Goal: Task Accomplishment & Management: Use online tool/utility

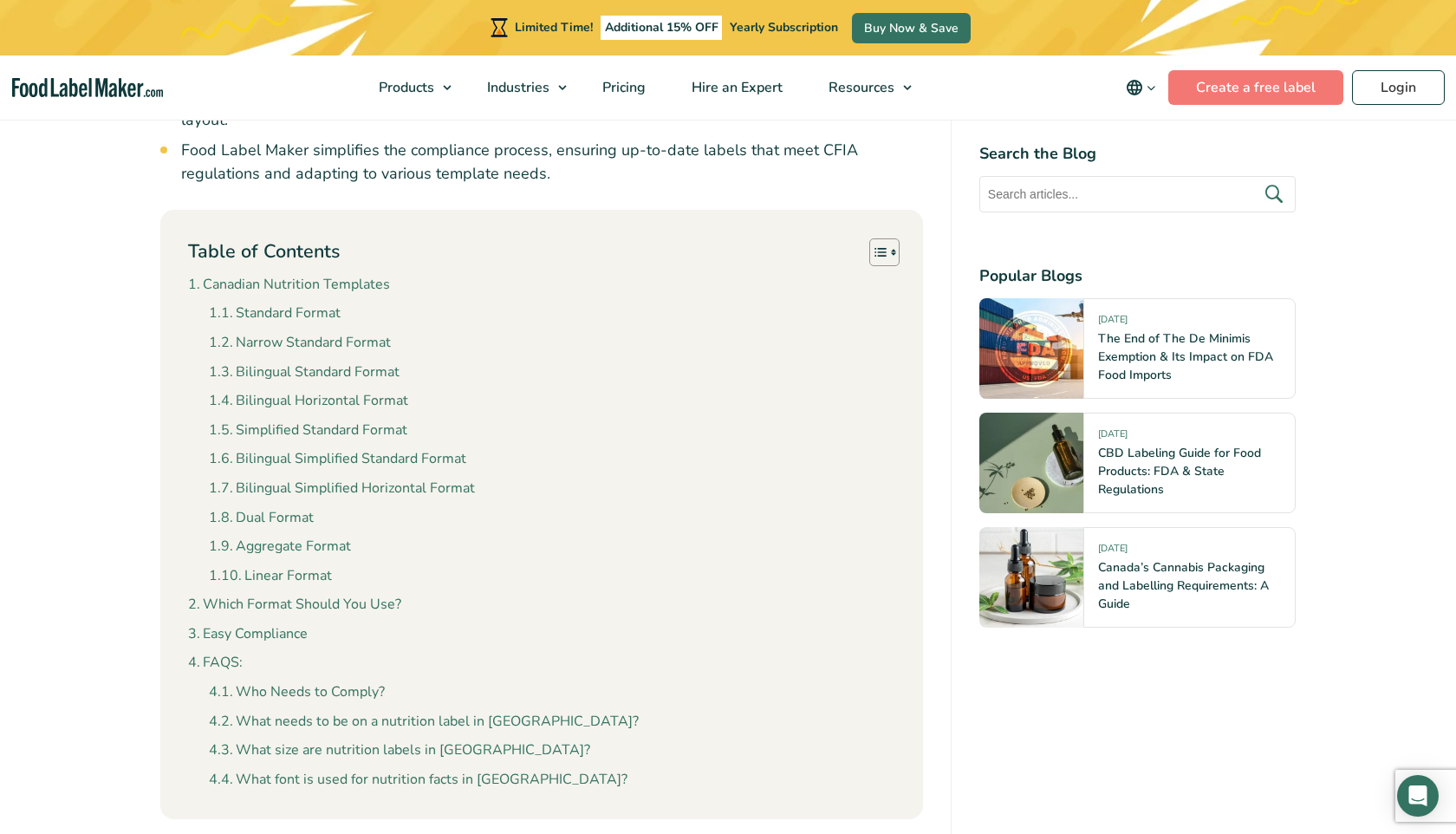
scroll to position [1487, 0]
click at [324, 445] on link "Bilingual Simplified Standard Format" at bounding box center [338, 456] width 258 height 22
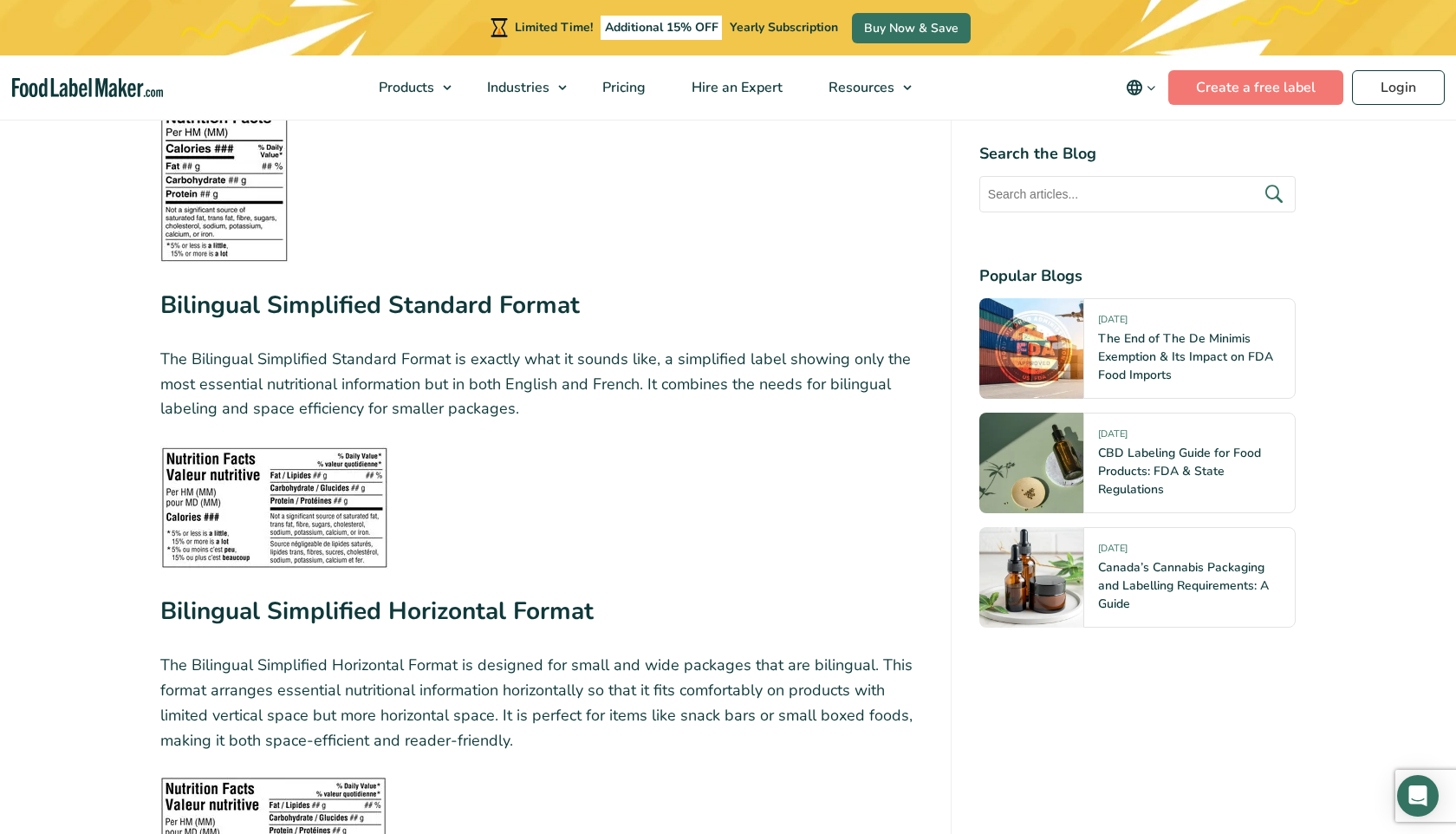
scroll to position [4186, 0]
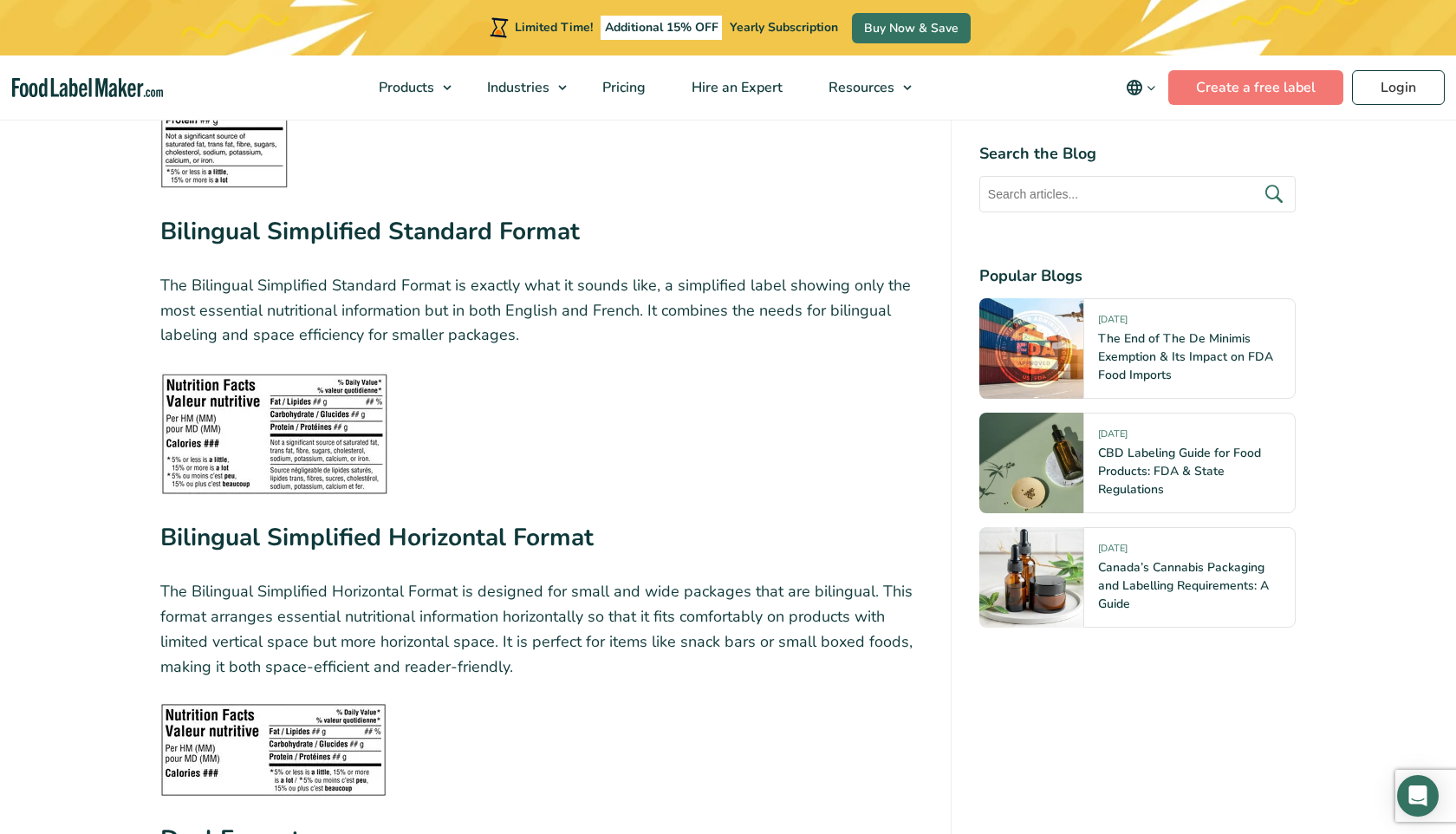
click at [298, 399] on img at bounding box center [274, 434] width 228 height 123
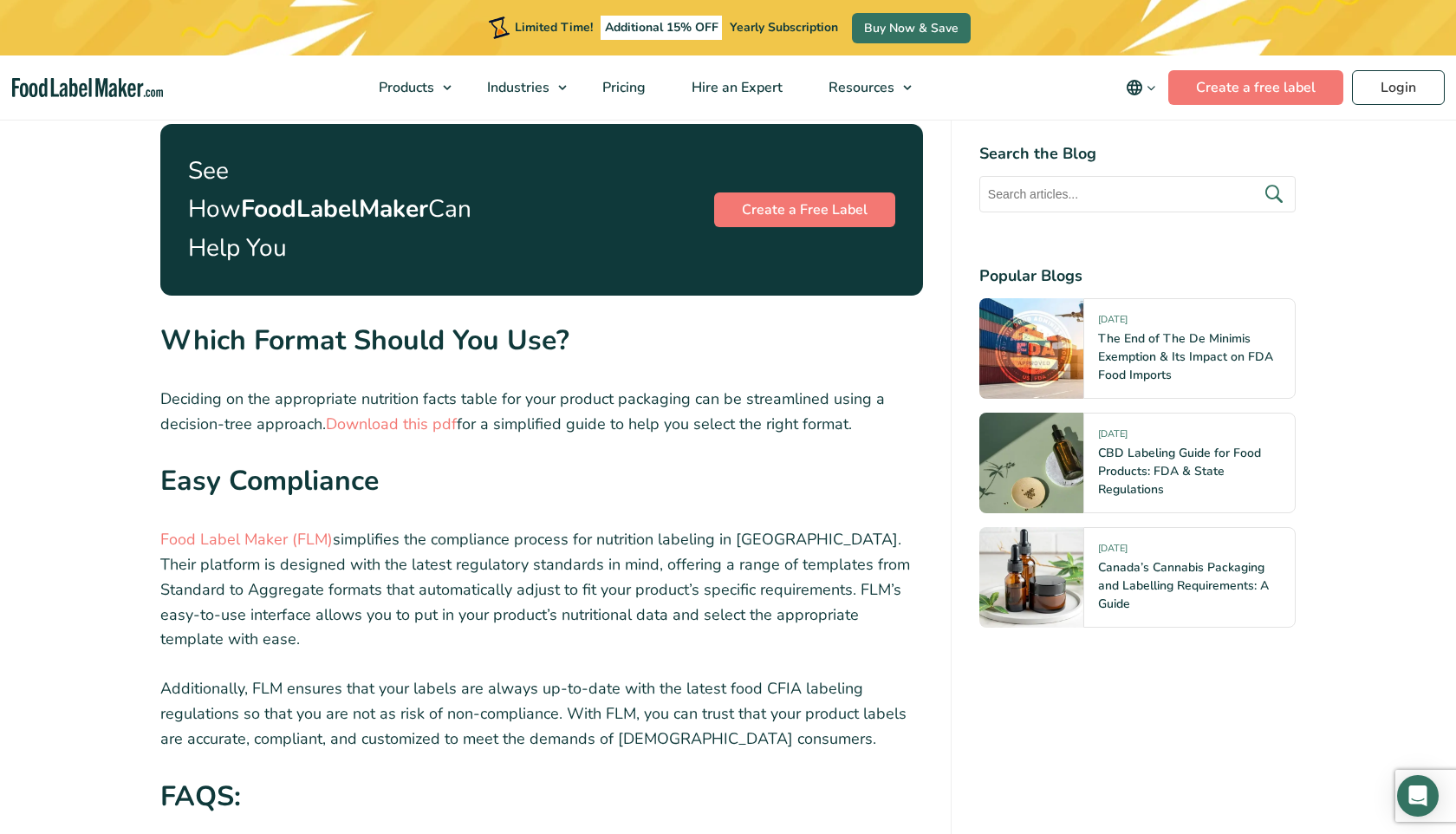
scroll to position [6097, 0]
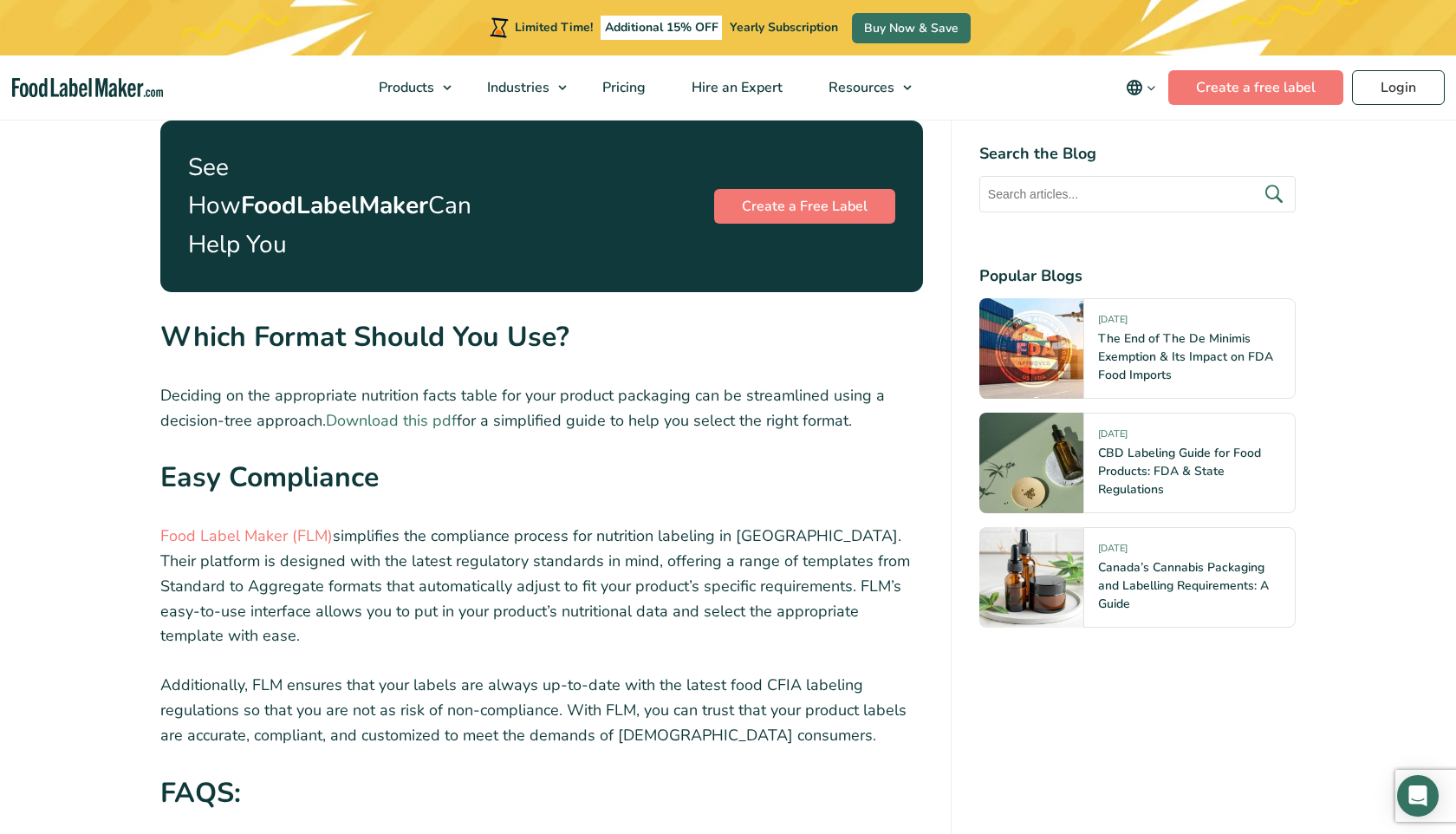
click at [378, 410] on link "Download this pdf" at bounding box center [391, 420] width 131 height 21
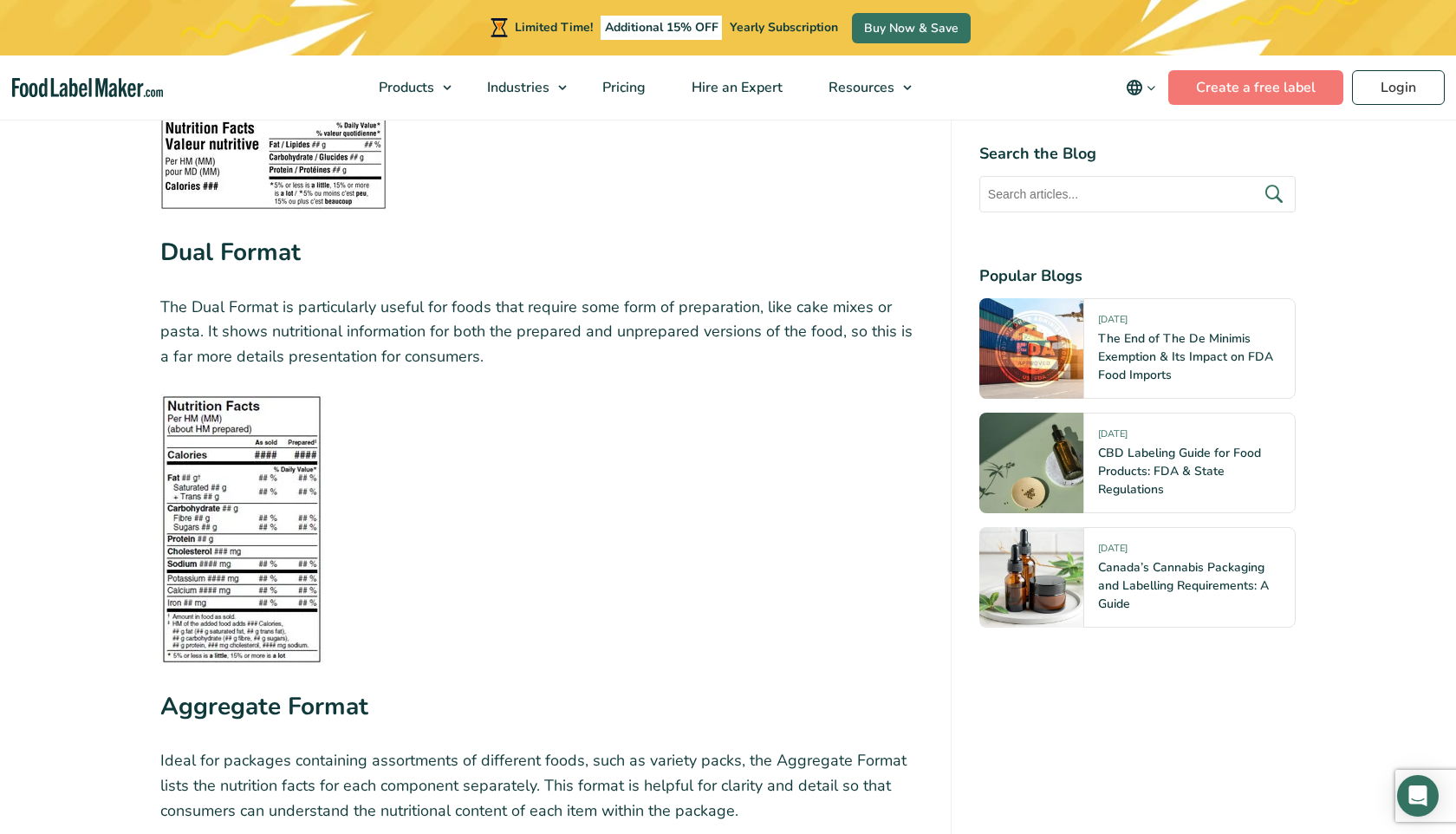
scroll to position [4778, 0]
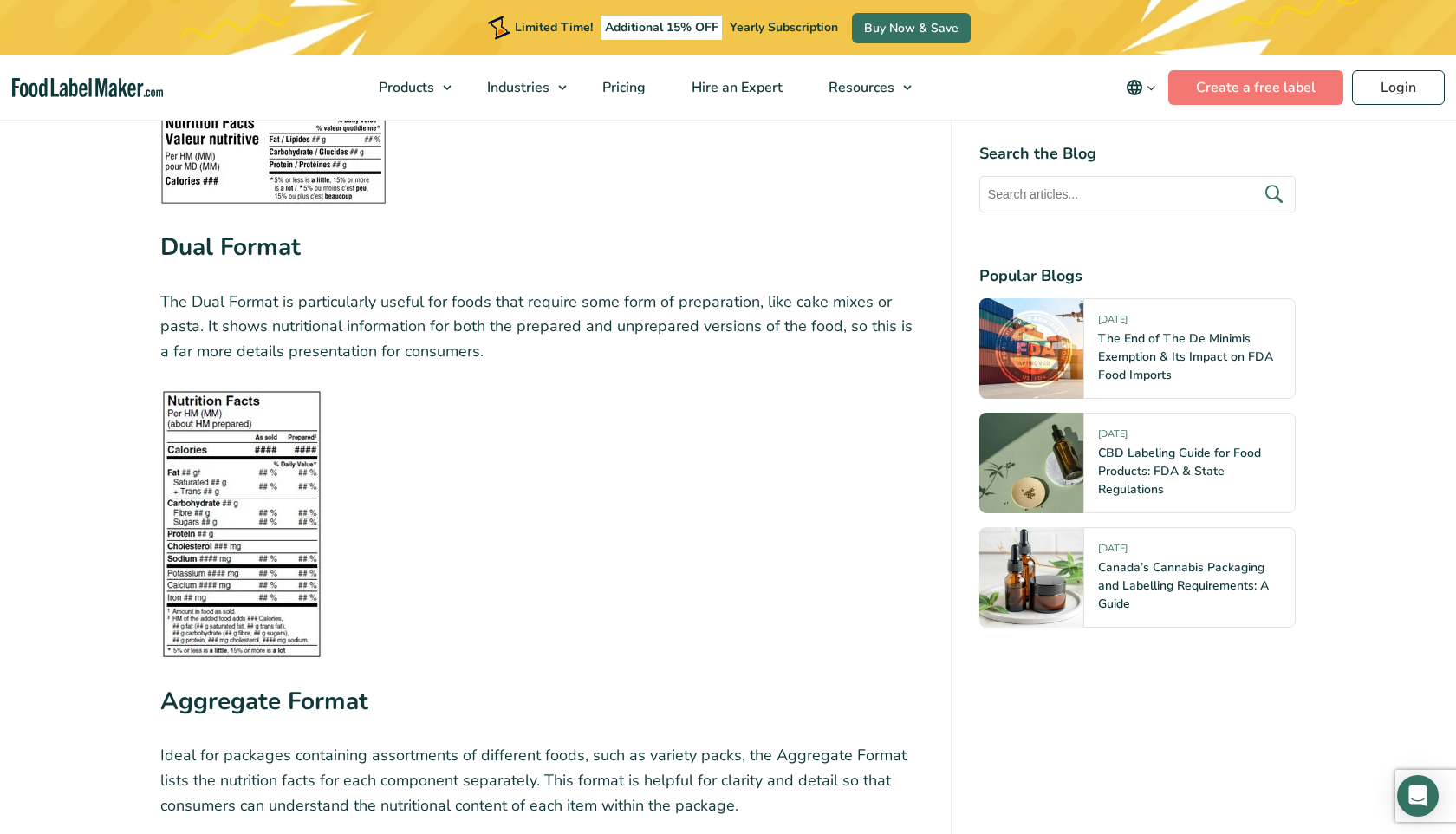
click at [252, 461] on img at bounding box center [241, 523] width 163 height 270
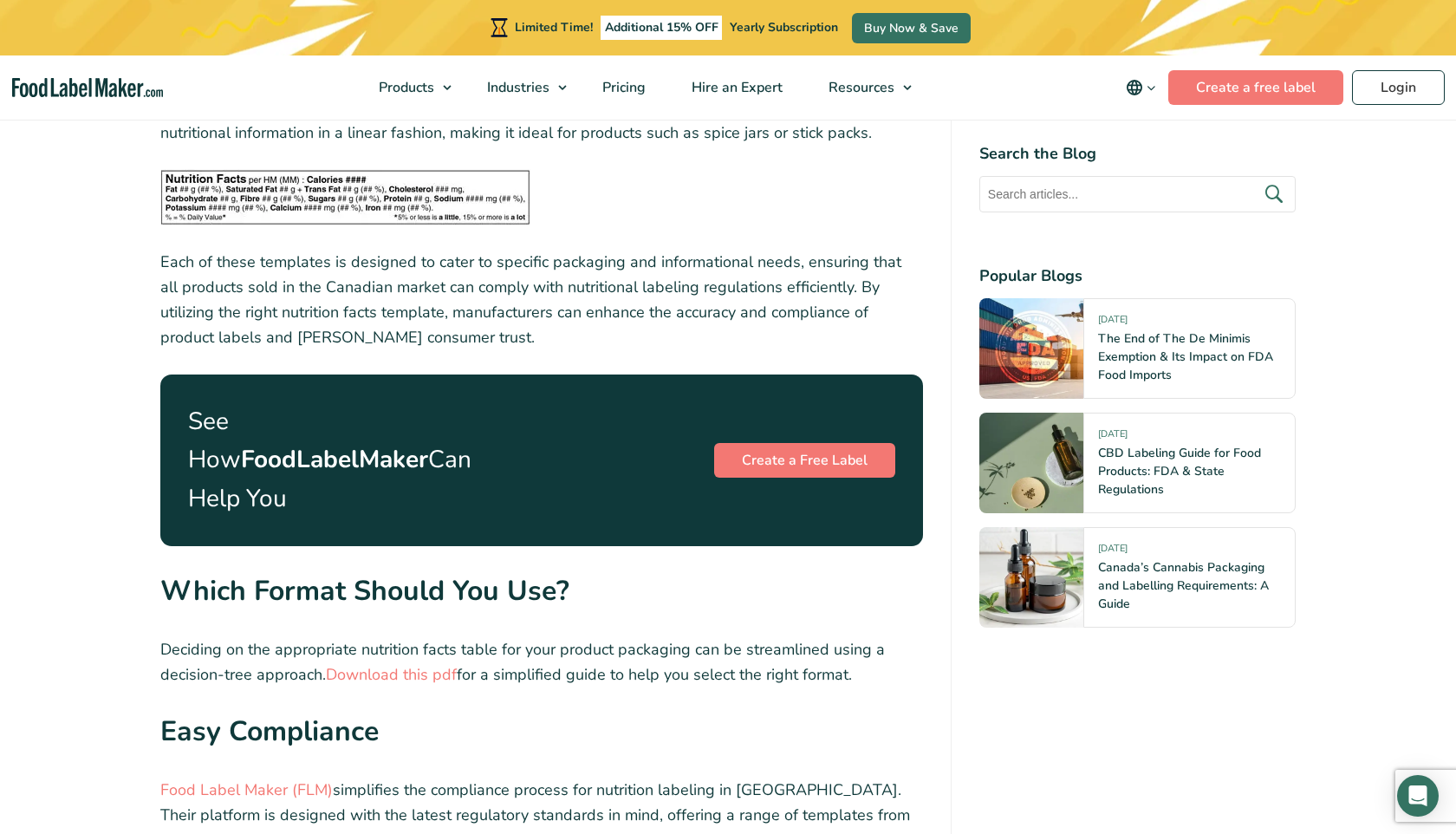
scroll to position [5844, 0]
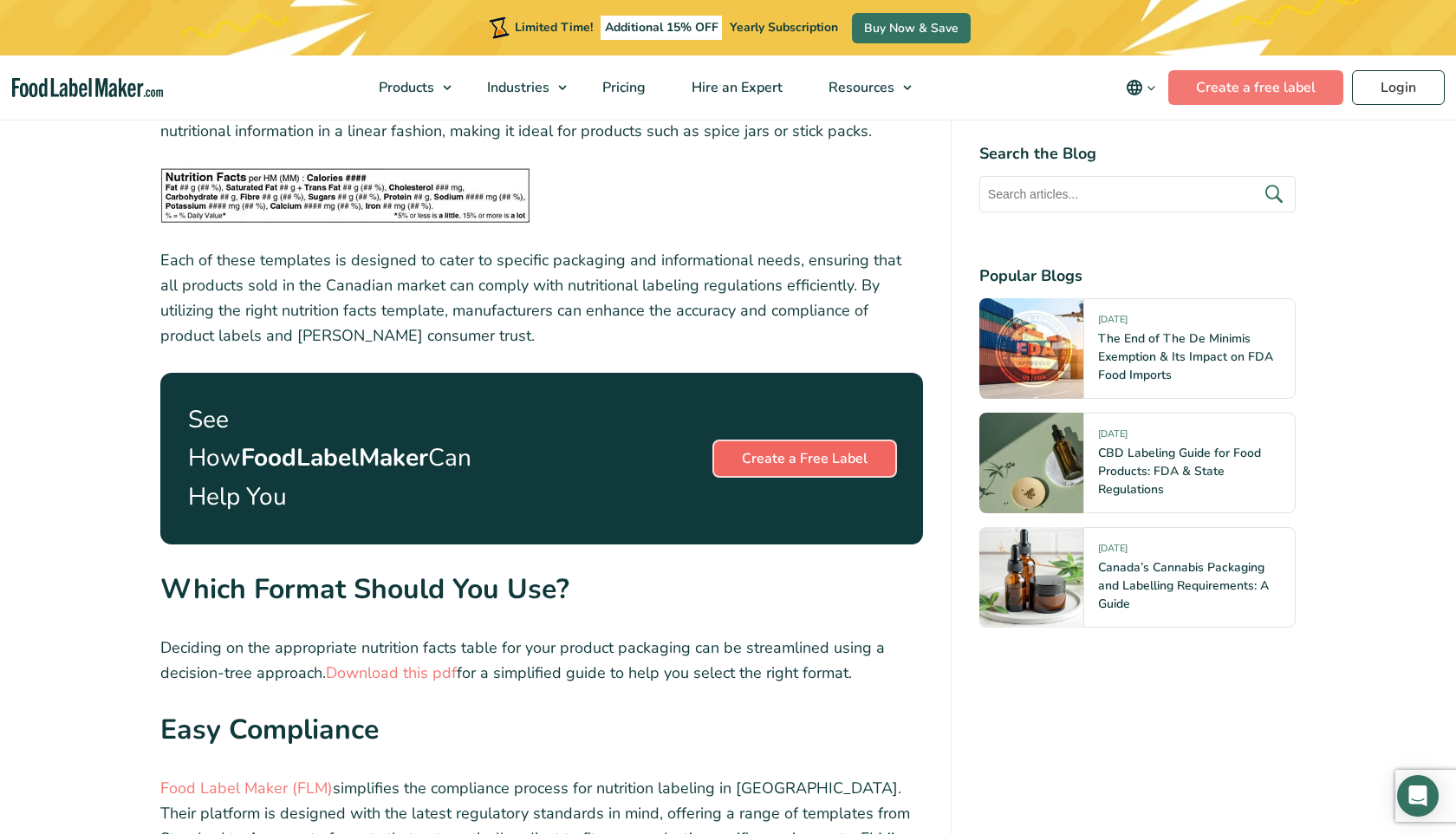
click at [804, 442] on link "Create a Free Label" at bounding box center [805, 459] width 181 height 35
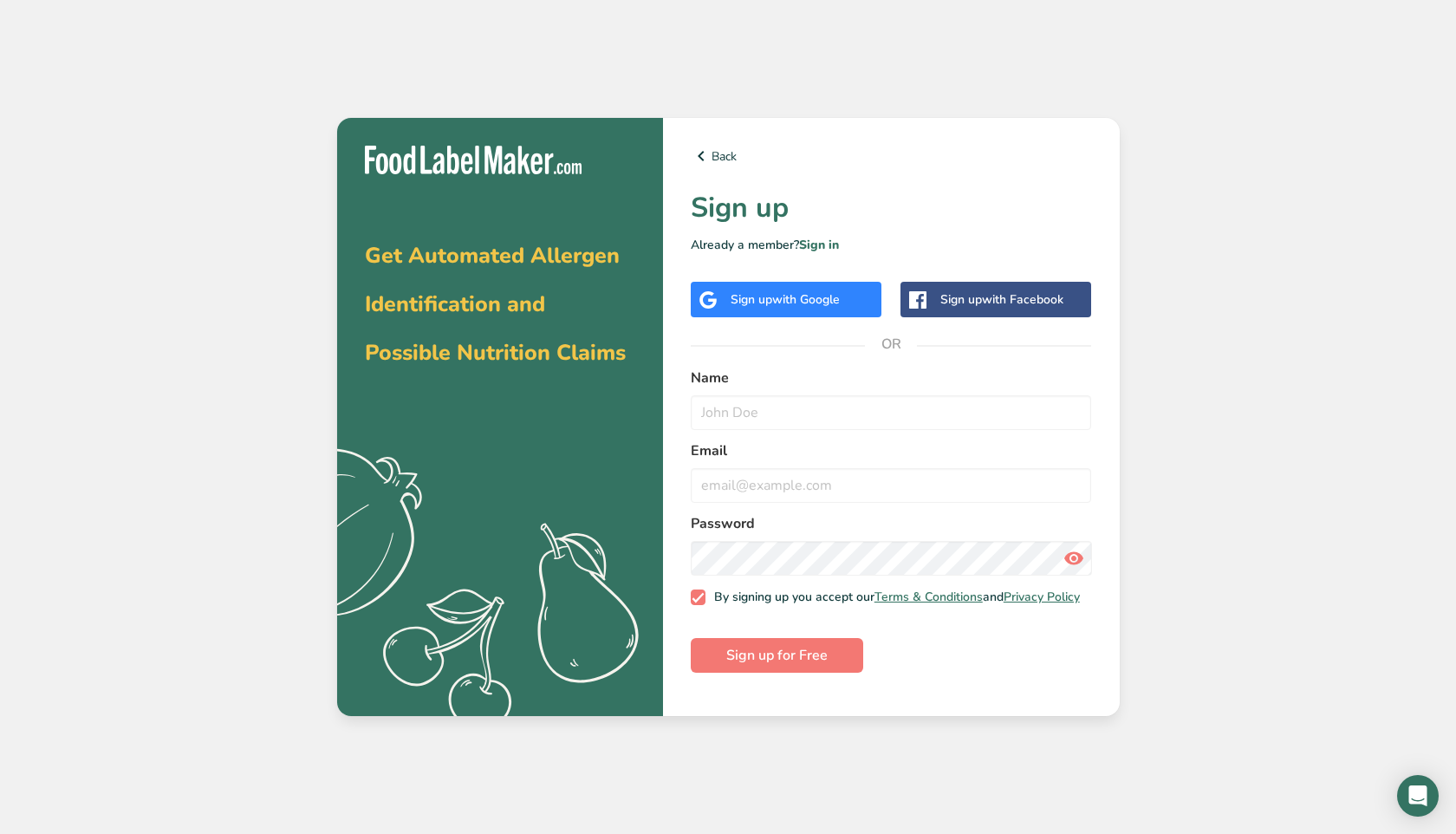
click at [771, 295] on div "Sign up with Google" at bounding box center [786, 299] width 110 height 18
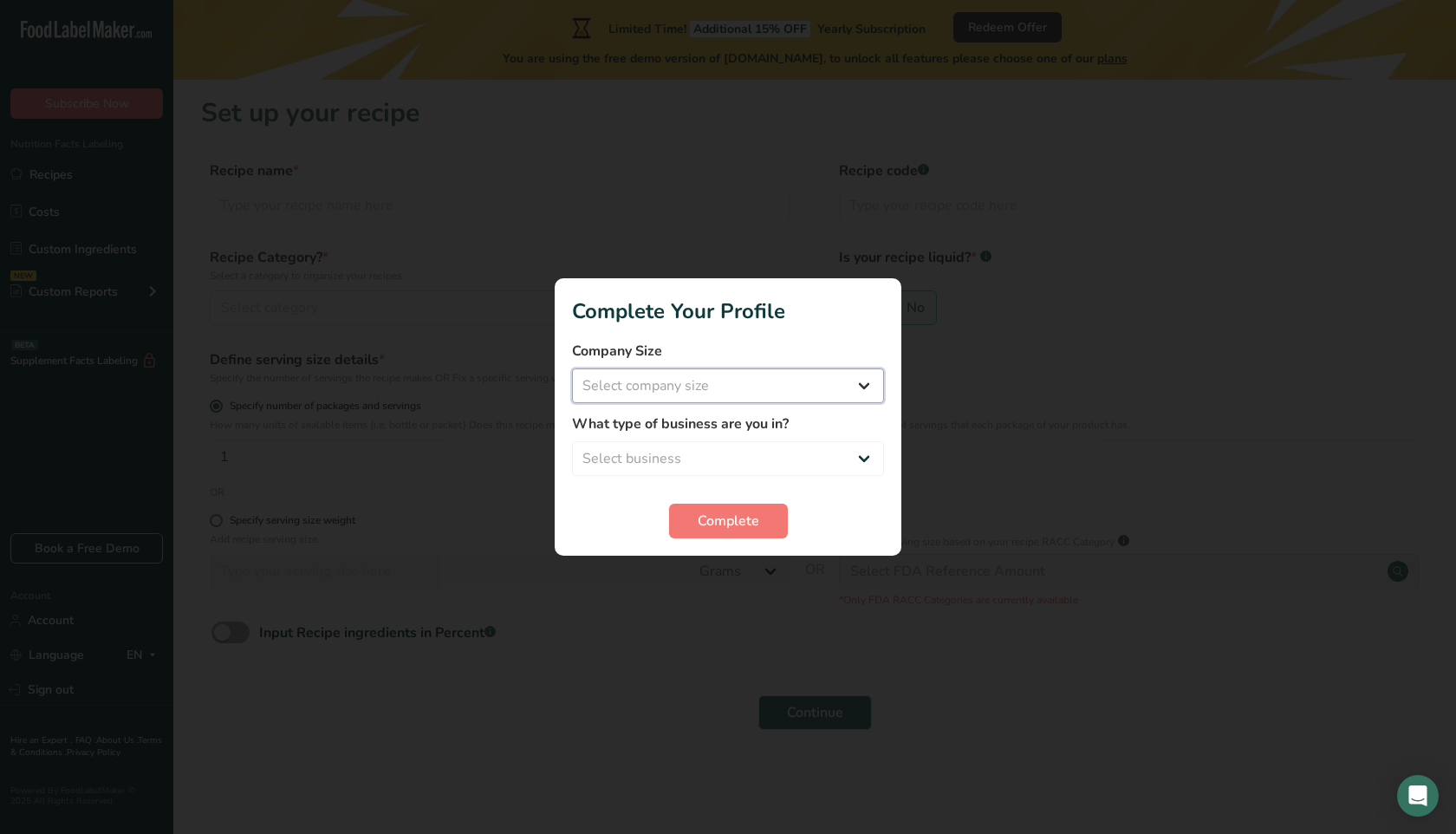
click at [723, 381] on select "Select company size Fewer than 10 Employees 10 to 50 Employees 51 to 500 Employ…" at bounding box center [728, 386] width 312 height 35
select select "1"
click at [572, 368] on select "Select company size Fewer than 10 Employees 10 to 50 Employees 51 to 500 Employ…" at bounding box center [728, 386] width 312 height 35
click at [715, 447] on select "Select business Packaged Food Manufacturer Restaurant & Cafe Bakery Meal Plans …" at bounding box center [728, 459] width 312 height 35
select select "8"
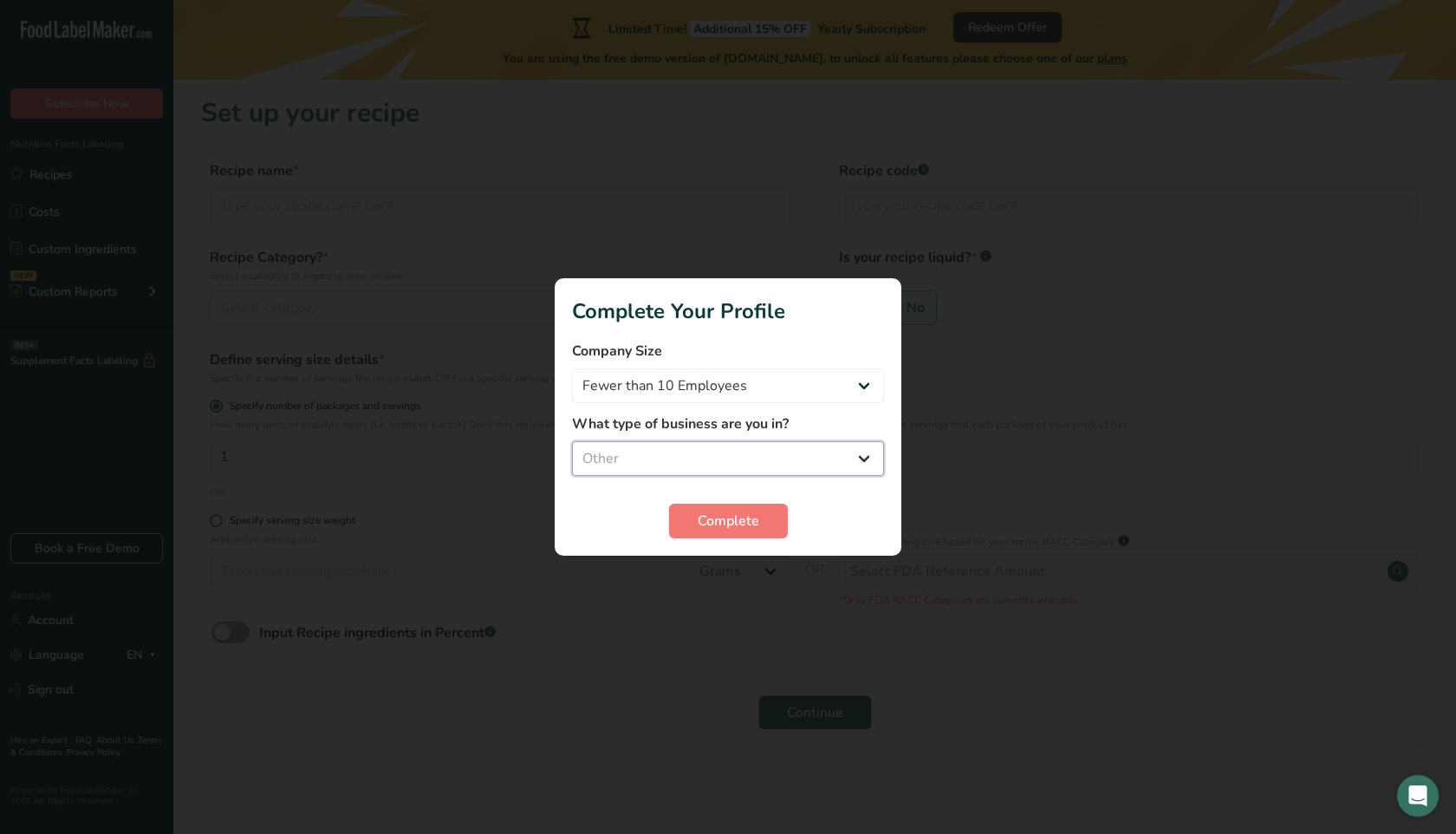
click at [572, 442] on select "Select business Packaged Food Manufacturer Restaurant & Cafe Bakery Meal Plans …" at bounding box center [728, 459] width 312 height 35
click at [720, 522] on span "Complete" at bounding box center [728, 521] width 62 height 21
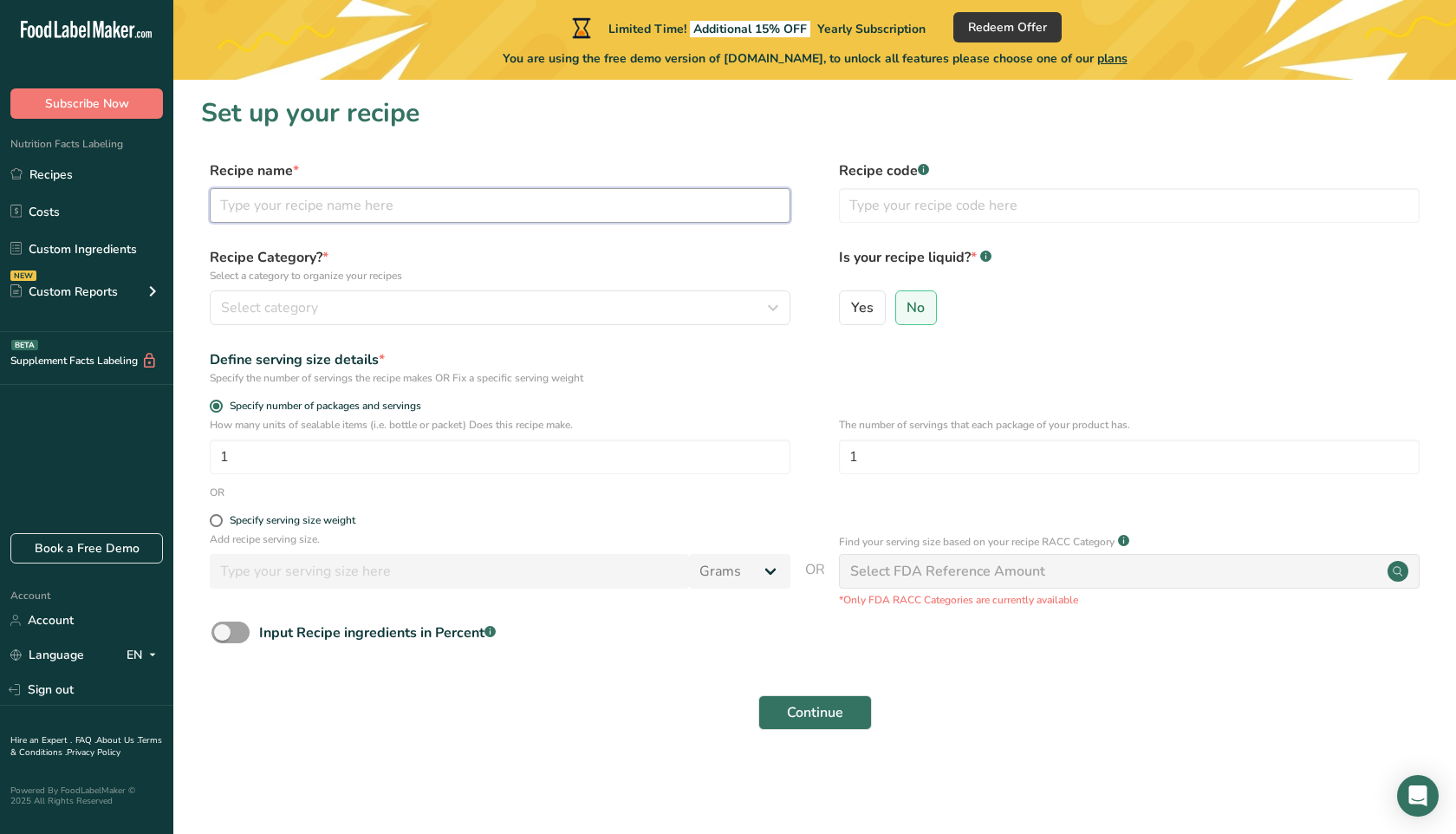
click at [322, 209] on input "text" at bounding box center [500, 206] width 581 height 35
type input "Beef Samosa"
click at [355, 312] on div "Select category" at bounding box center [495, 308] width 548 height 21
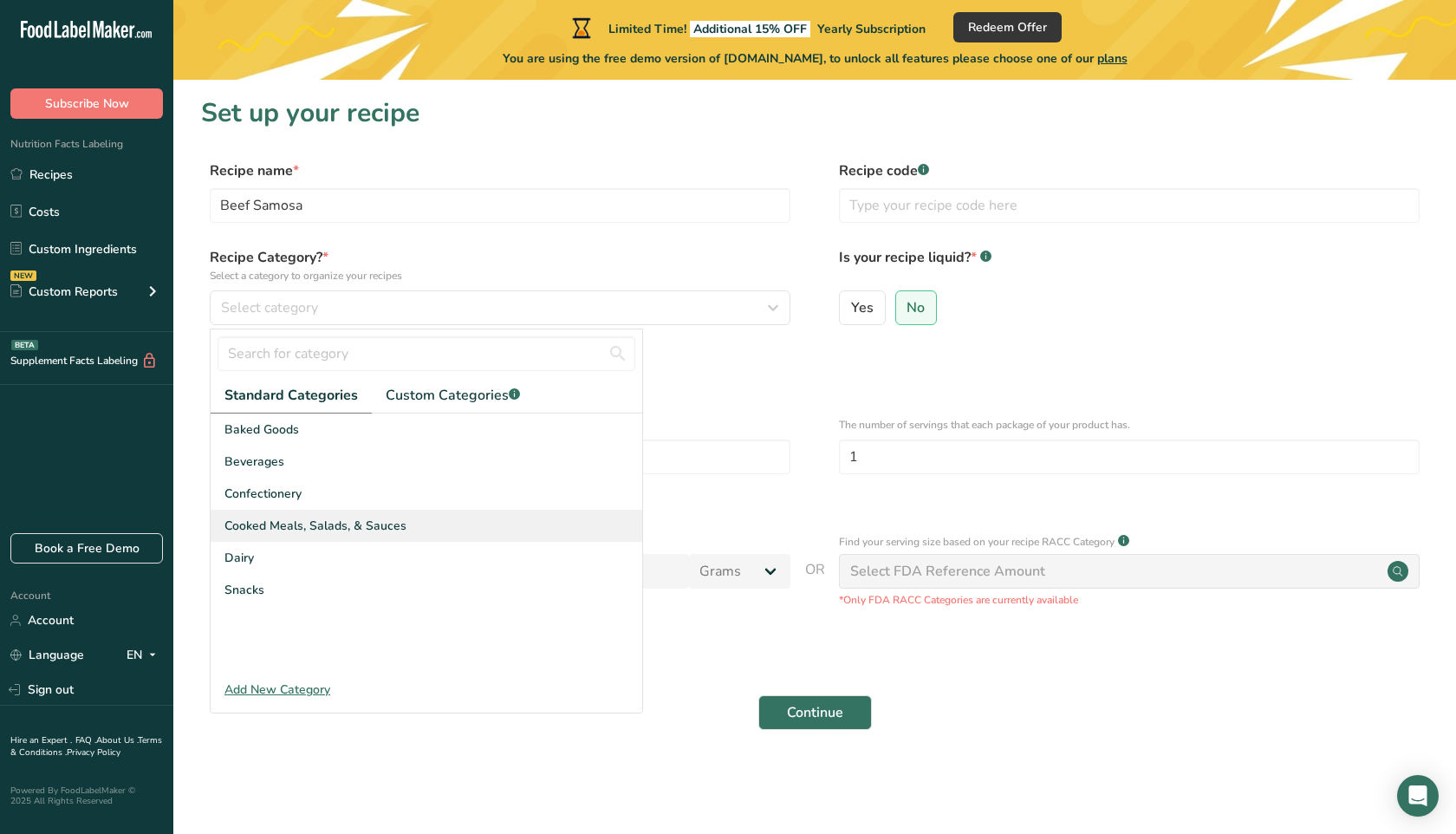
click at [319, 519] on span "Cooked Meals, Salads, & Sauces" at bounding box center [314, 525] width 182 height 18
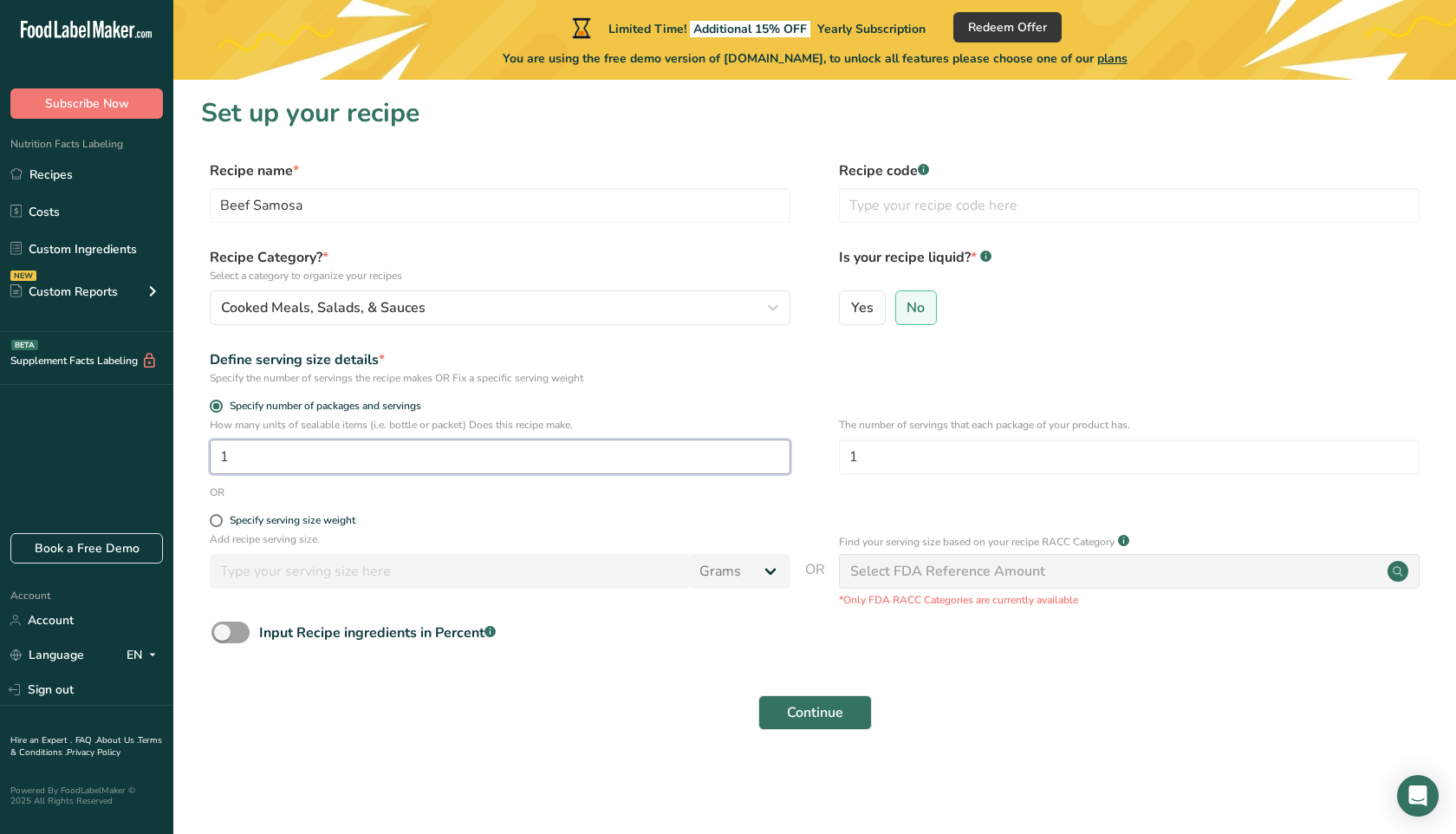
click at [321, 450] on input "1" at bounding box center [500, 457] width 581 height 35
click at [275, 522] on div "Specify serving size weight" at bounding box center [292, 520] width 126 height 13
click at [221, 522] on input "Specify serving size weight" at bounding box center [215, 520] width 12 height 12
radio input "true"
radio input "false"
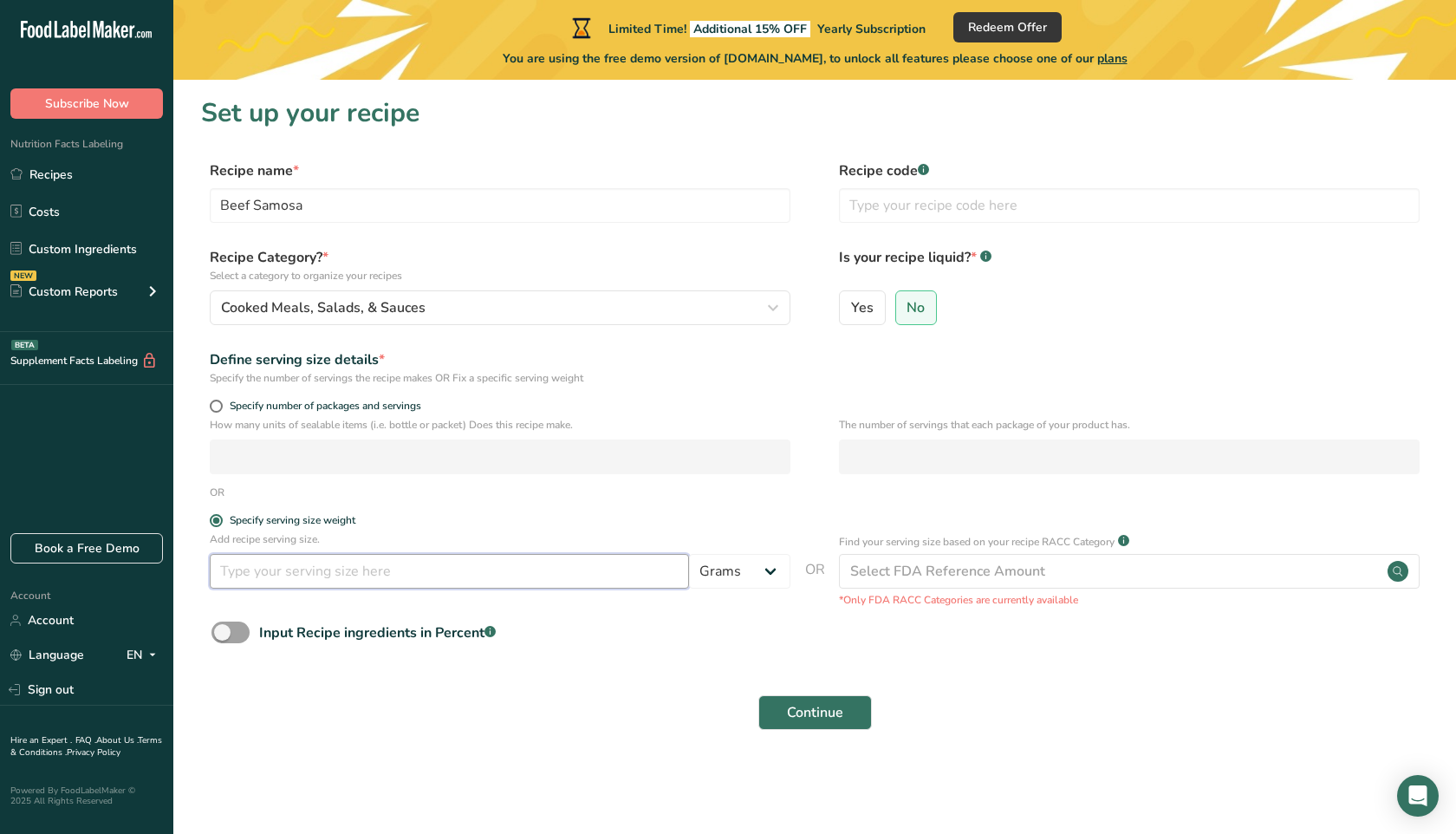
click at [372, 573] on input "number" at bounding box center [449, 571] width 479 height 35
type input "84"
click at [686, 638] on div "Input Recipe ingredients in Percent .a-a{fill:#347362;}.b-a{fill:#fff;}" at bounding box center [815, 639] width 1227 height 36
click at [974, 579] on div "Select FDA Reference Amount" at bounding box center [947, 571] width 195 height 21
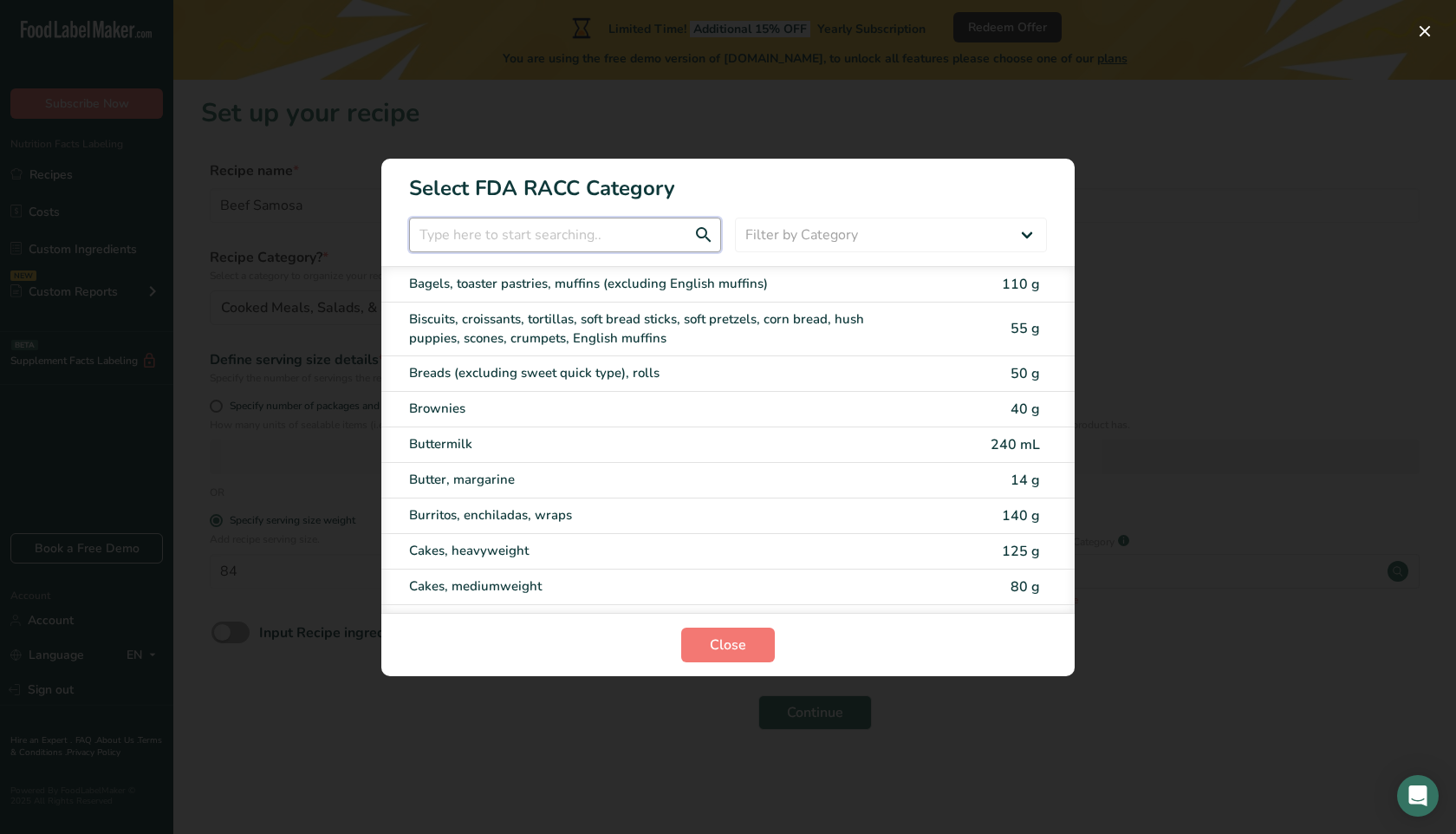
click at [567, 236] on input "RACC Category Selection Modal" at bounding box center [565, 235] width 312 height 35
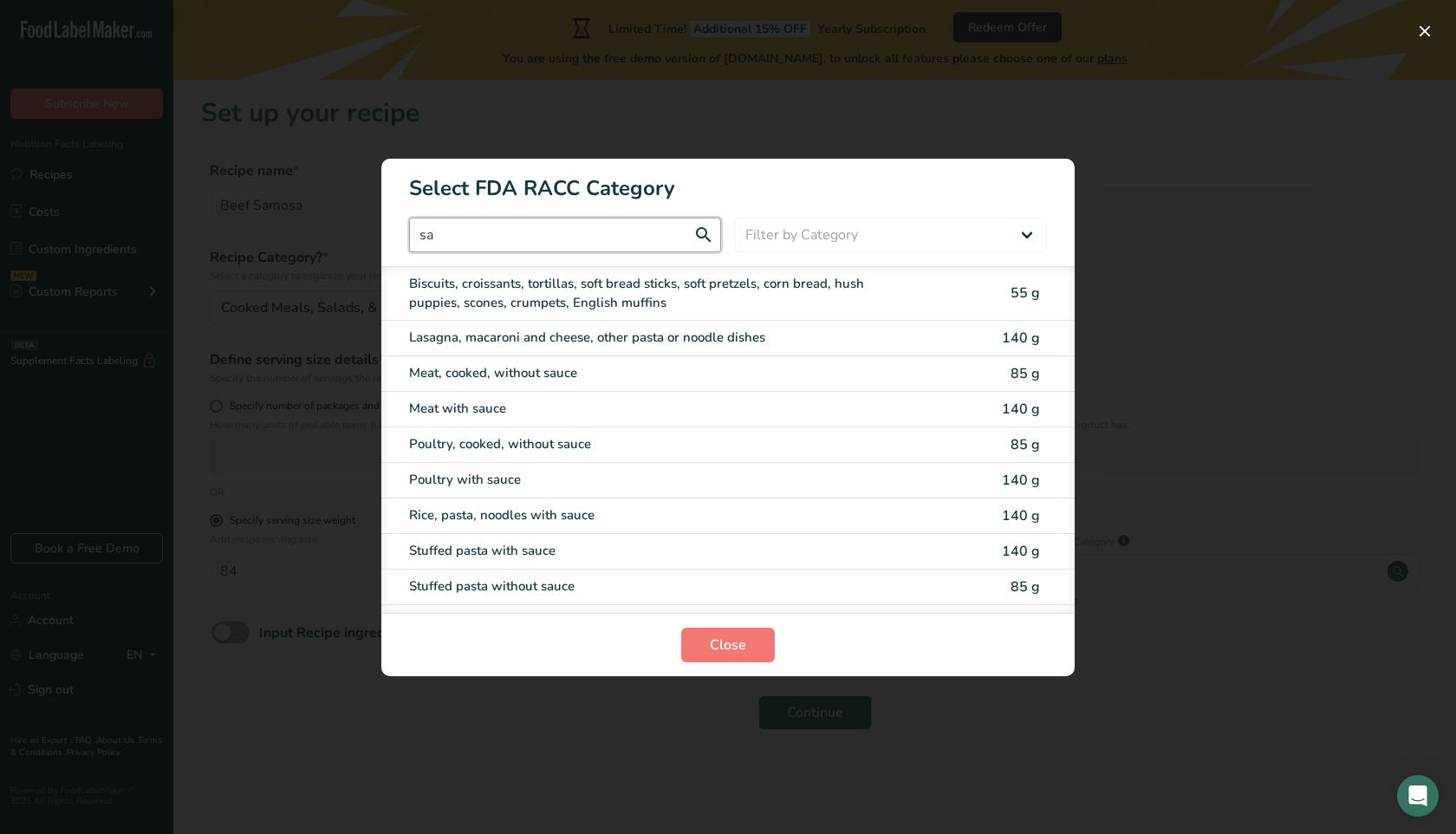
type input "s"
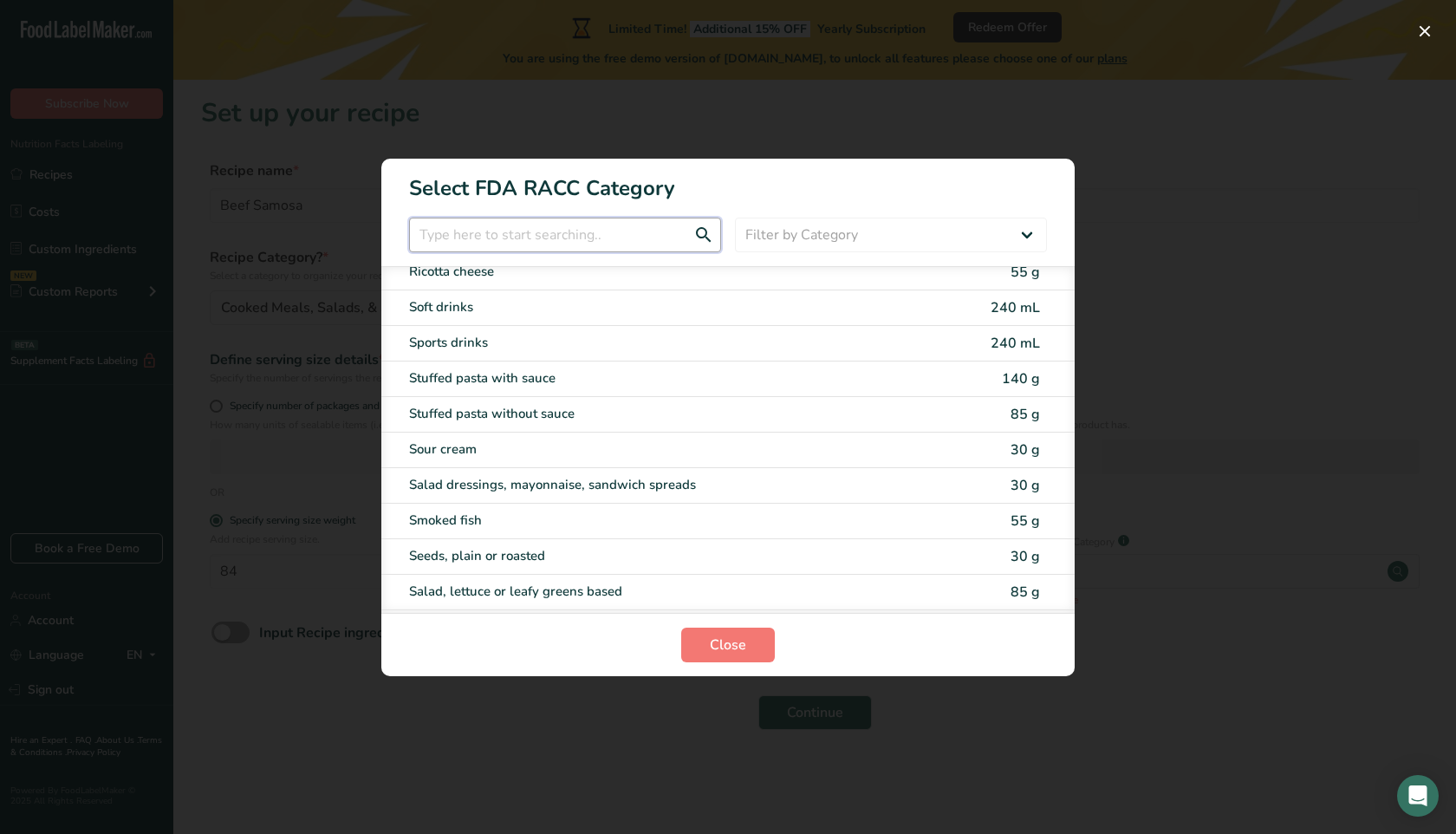
scroll to position [3039, 0]
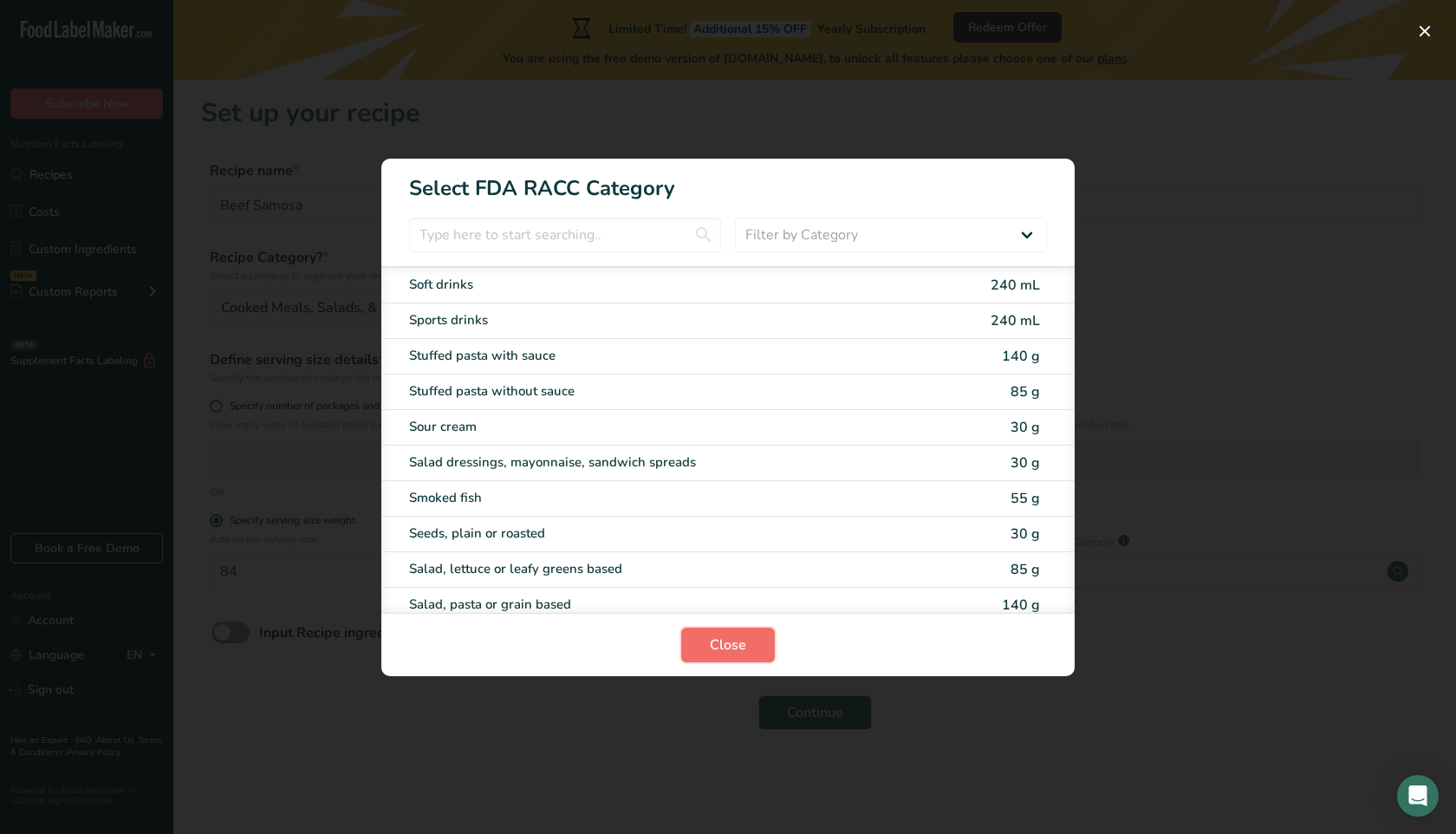
click at [729, 640] on span "Close" at bounding box center [728, 645] width 37 height 21
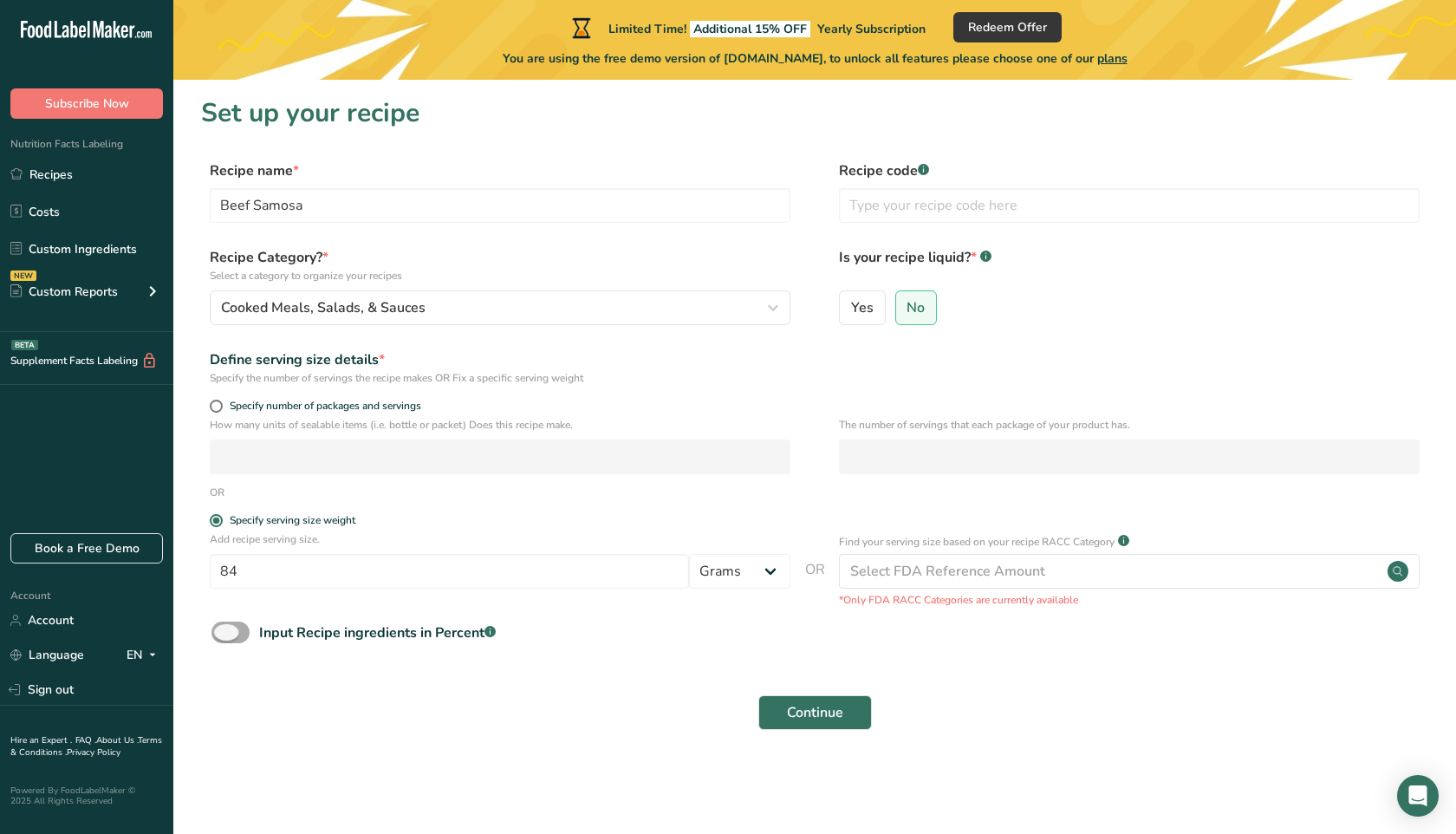
click at [237, 631] on span at bounding box center [231, 632] width 38 height 22
click at [223, 631] on input "Input Recipe ingredients in Percent .a-a{fill:#347362;}.b-a{fill:#fff;}" at bounding box center [217, 633] width 12 height 12
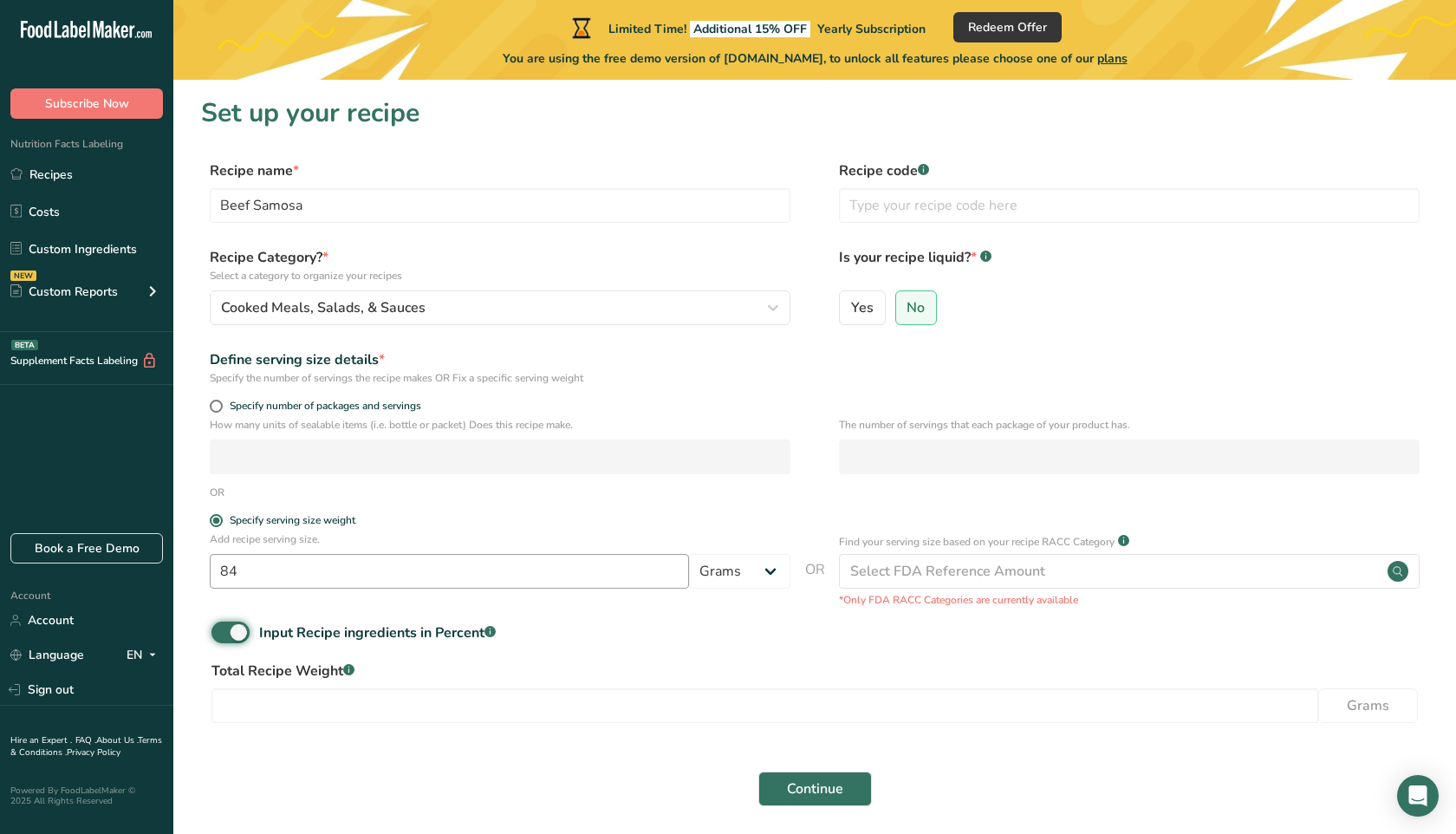
scroll to position [65, 0]
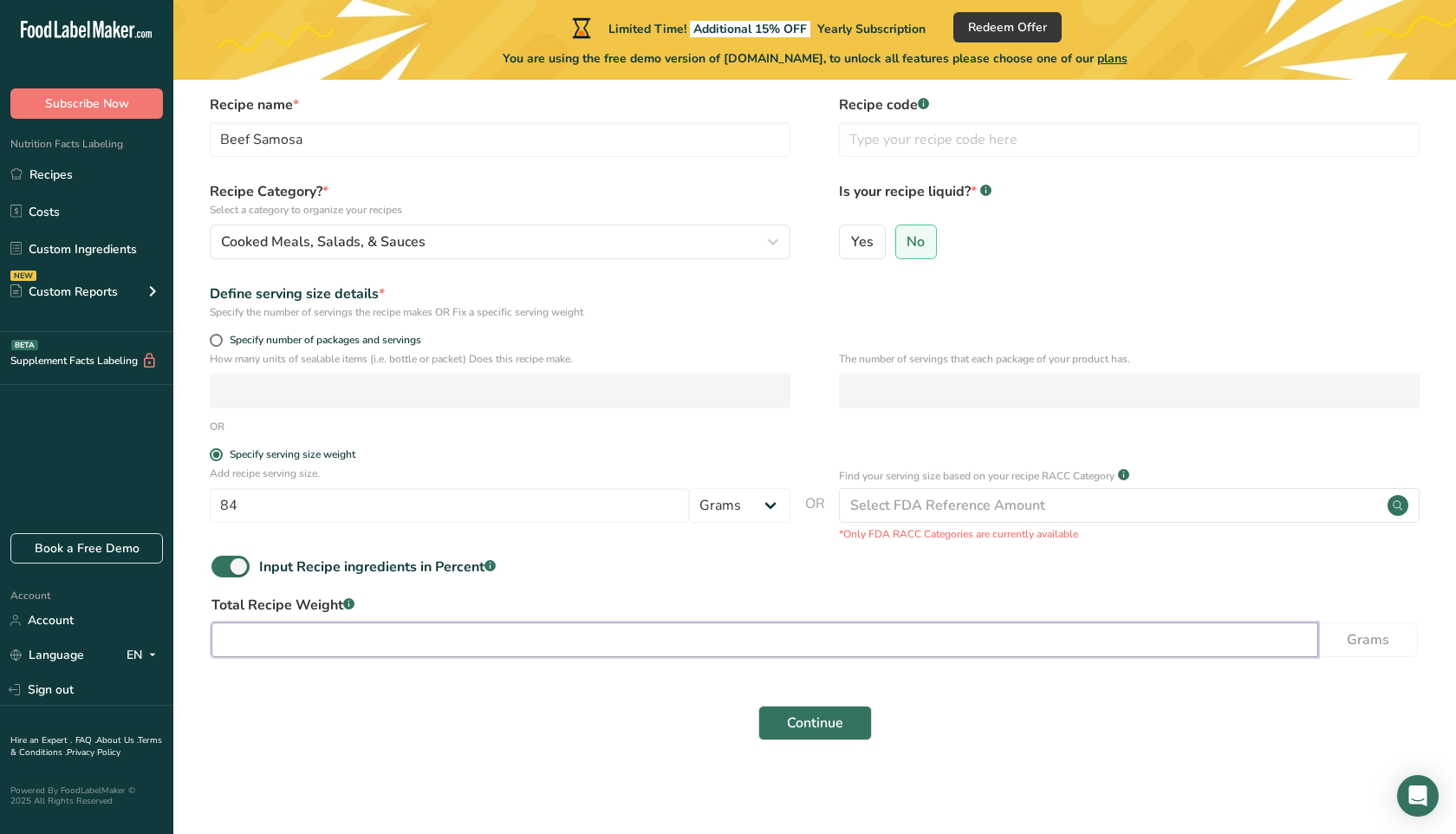
click at [417, 641] on input "number" at bounding box center [765, 640] width 1107 height 35
click at [346, 639] on input "number" at bounding box center [765, 640] width 1107 height 35
click at [219, 563] on span at bounding box center [231, 567] width 38 height 22
click at [219, 563] on input "Input Recipe ingredients in Percent .a-a{fill:#347362;}.b-a{fill:#fff;}" at bounding box center [217, 567] width 12 height 12
checkbox input "false"
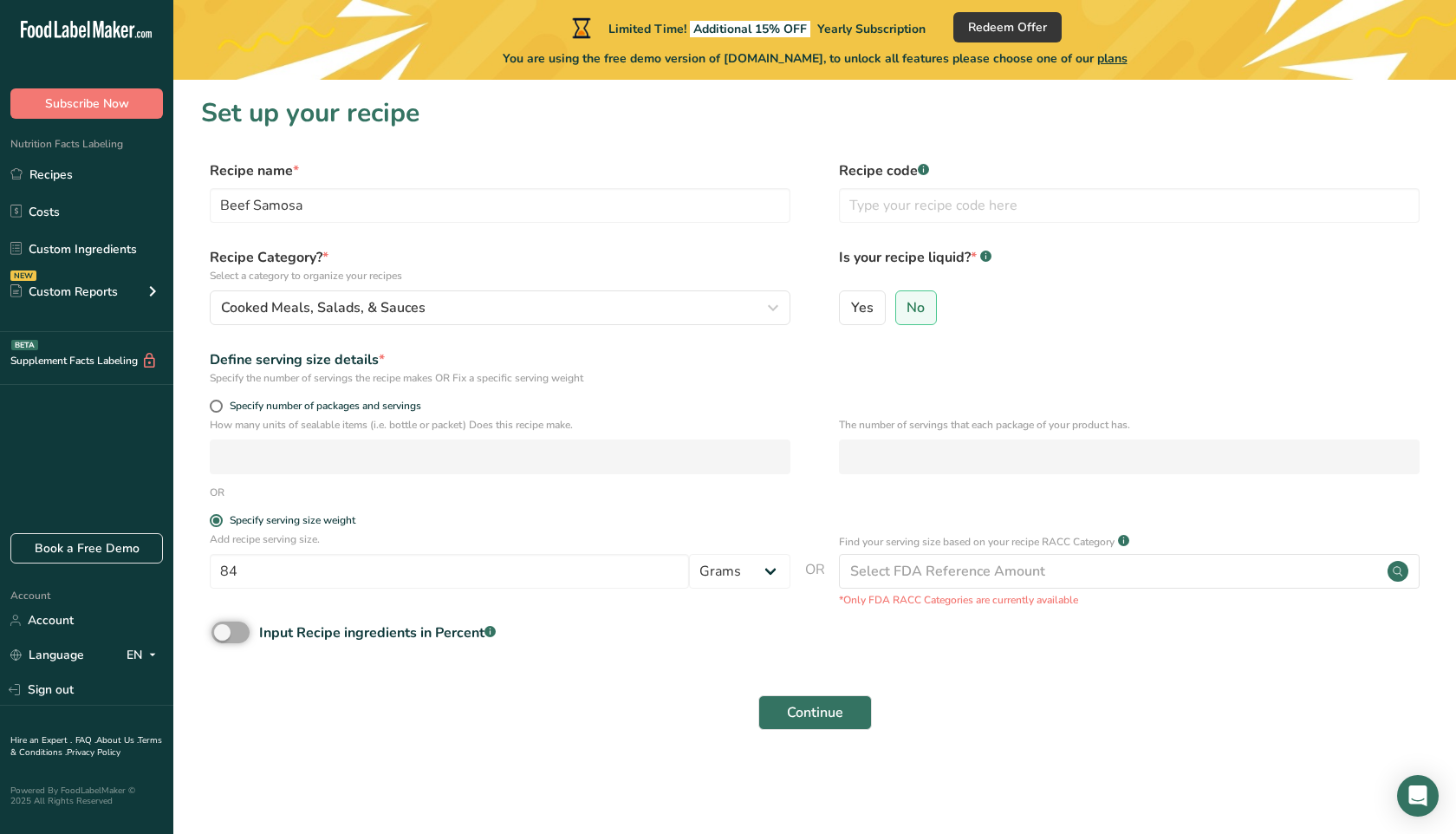
scroll to position [0, 0]
click at [782, 711] on button "Continue" at bounding box center [815, 713] width 113 height 35
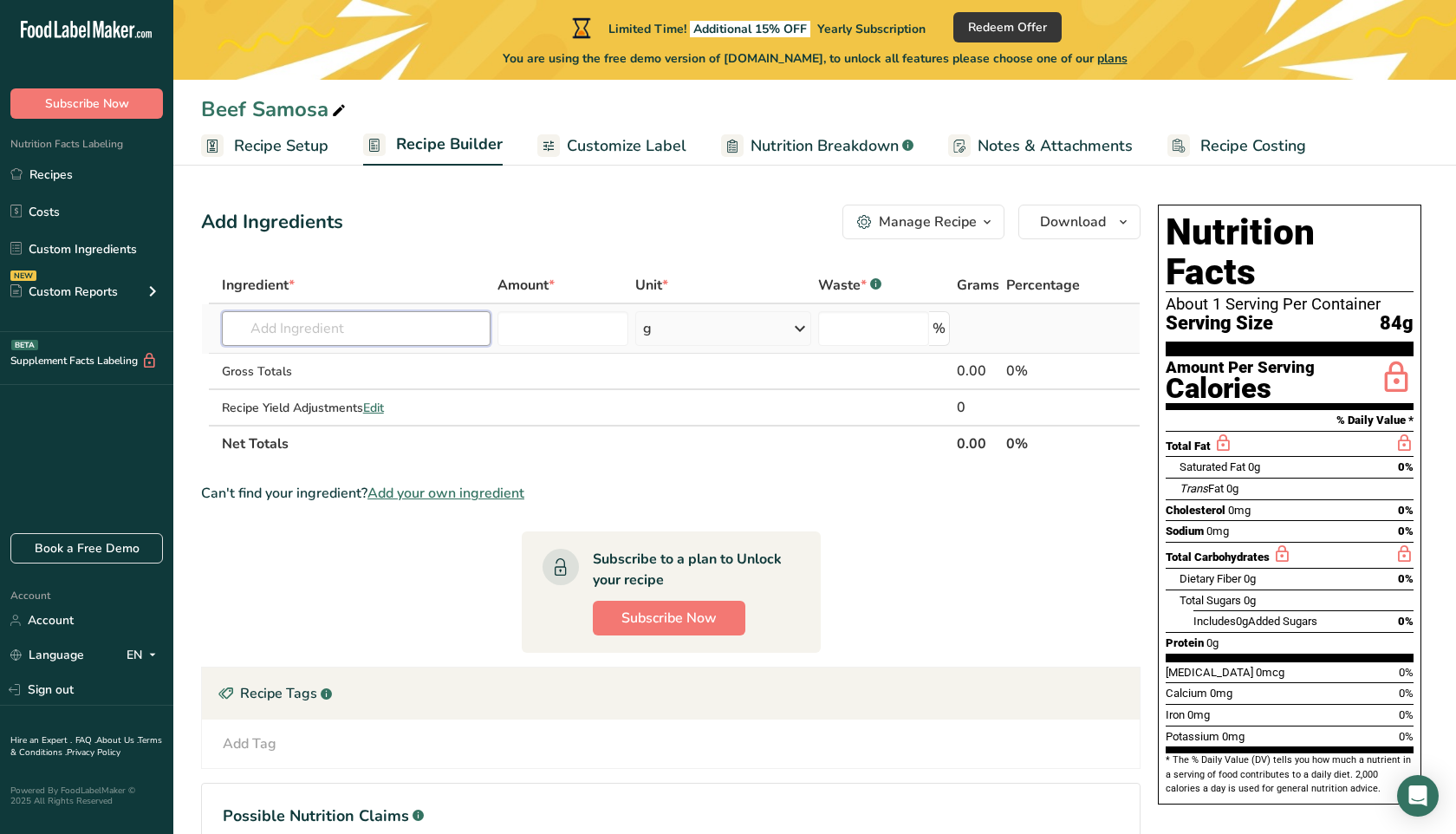
click at [318, 326] on input "text" at bounding box center [356, 329] width 268 height 35
click at [549, 340] on input "number" at bounding box center [563, 329] width 132 height 35
click at [348, 347] on td "Almond flour 1211 Milk, whole, 3.25% milkfat, without added vitamin A and vitam…" at bounding box center [356, 328] width 276 height 49
click at [328, 333] on input "text" at bounding box center [356, 329] width 268 height 35
click at [389, 333] on input "text" at bounding box center [356, 329] width 268 height 35
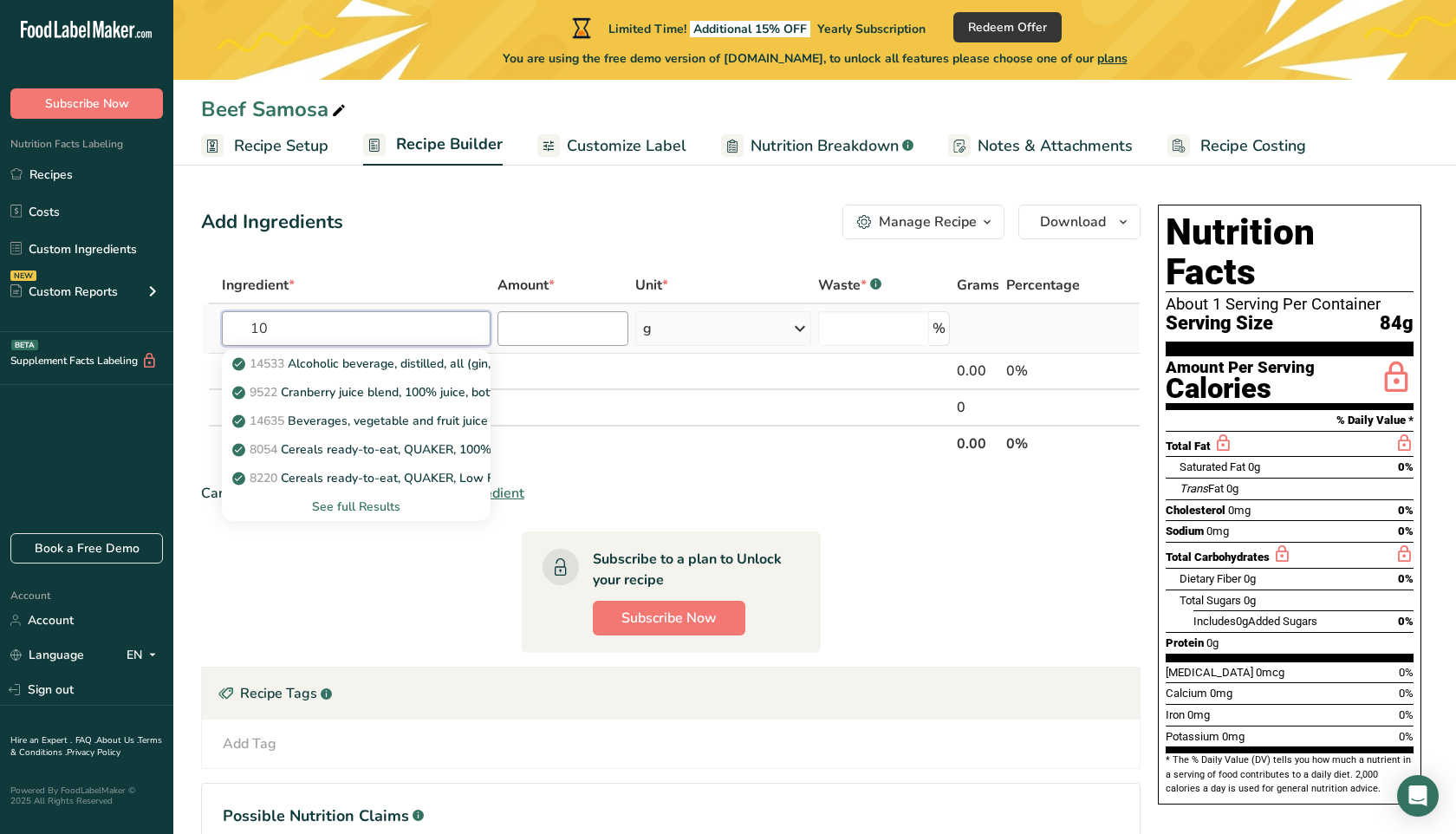
type input "1"
type input "ground beef"
click at [346, 459] on link "13498 Beef, ground, 70% lean meat / 30% fat, raw" at bounding box center [356, 449] width 268 height 29
type input "Beef, ground, 70% lean meat / 30% fat, raw"
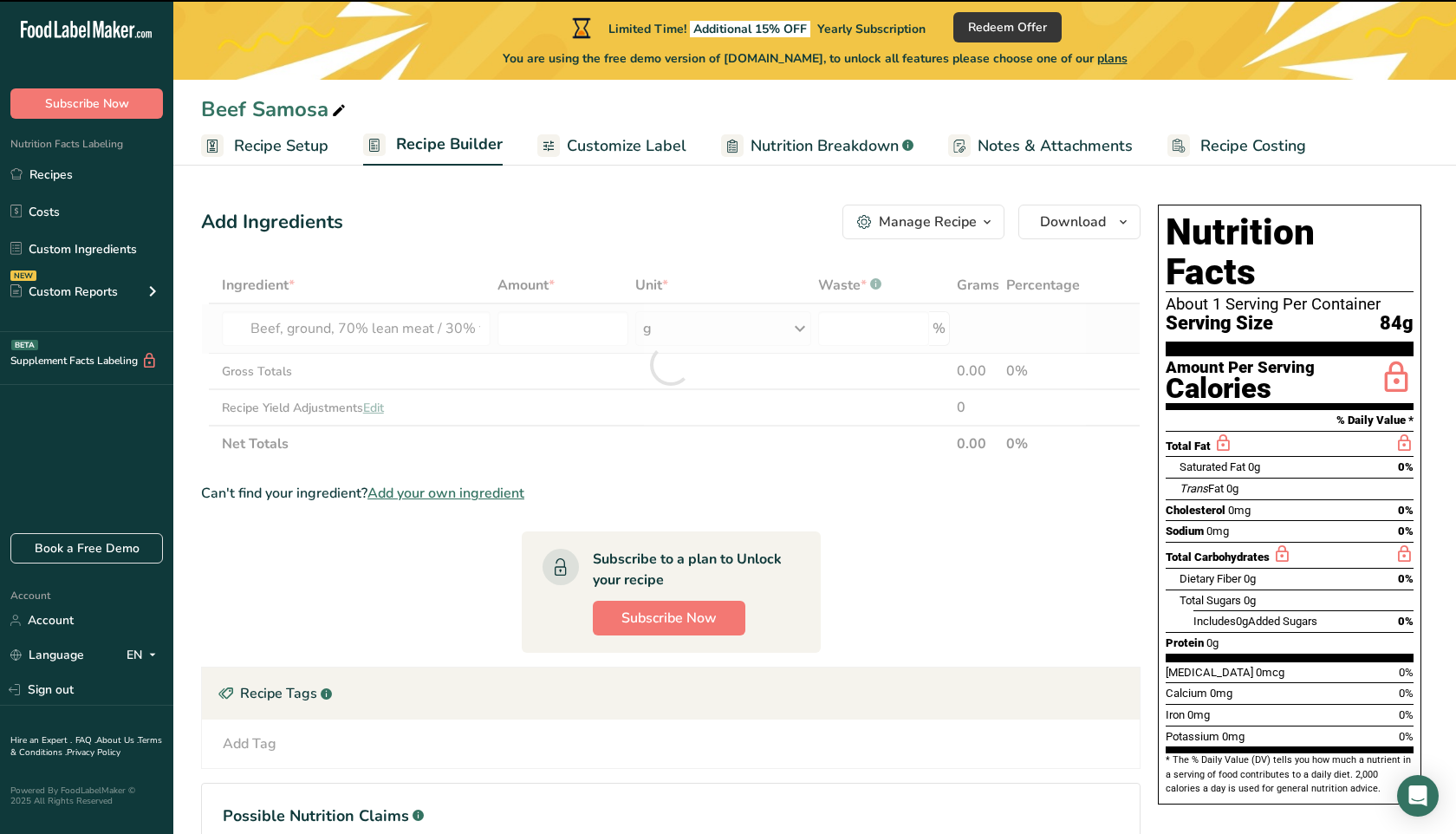
type input "0"
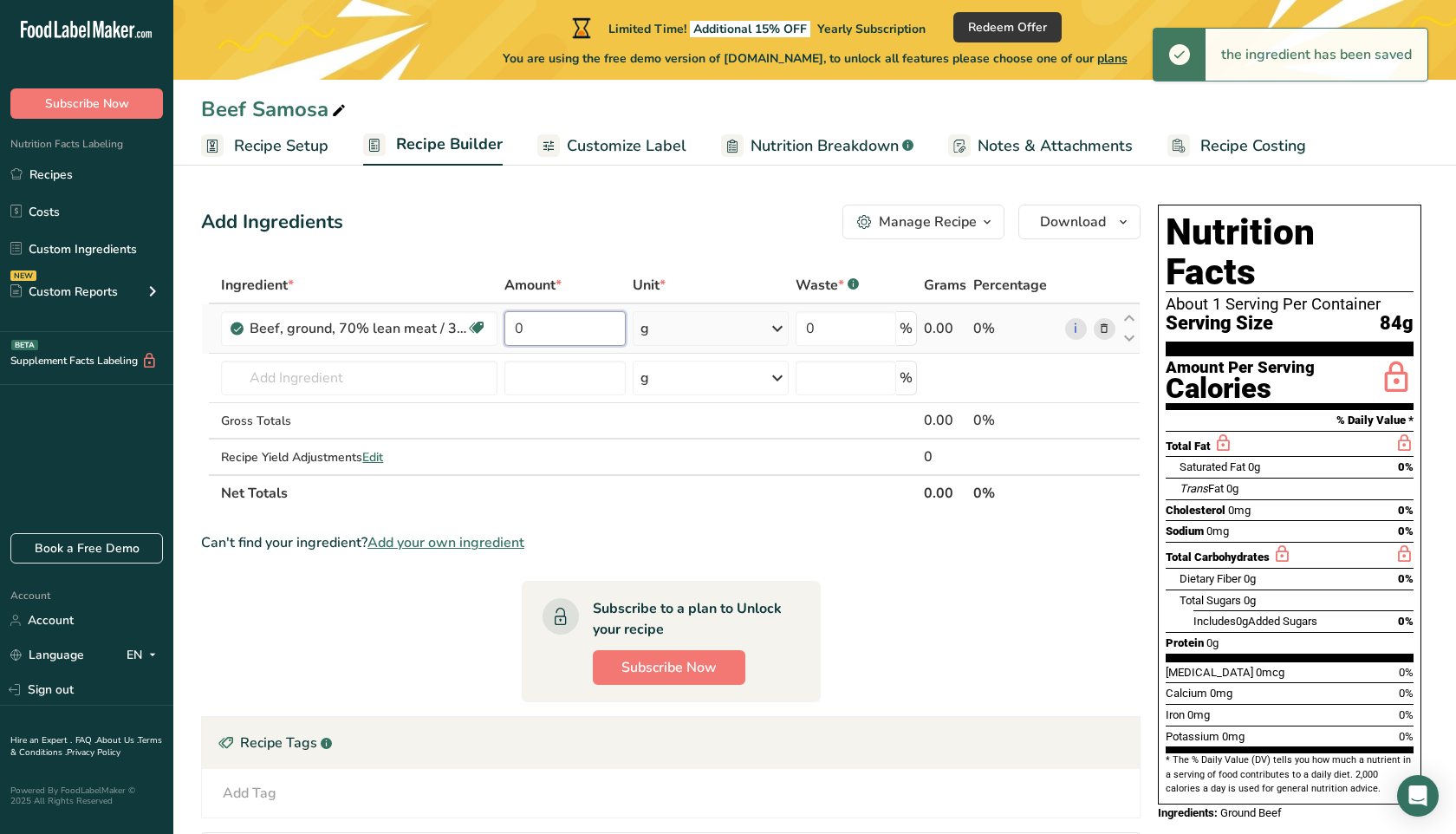
click at [538, 329] on input "0" at bounding box center [564, 329] width 120 height 35
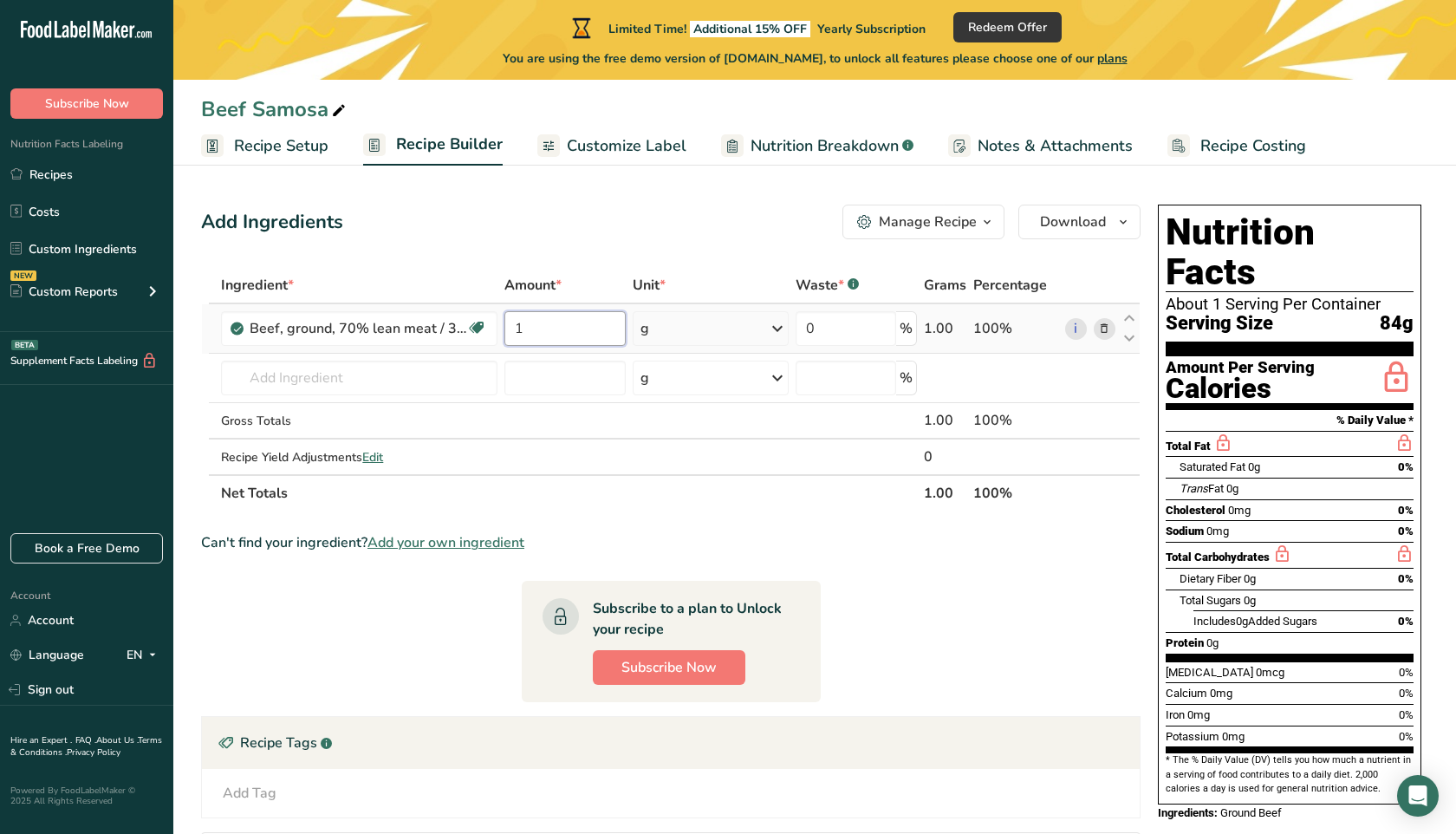
type input "1"
click at [758, 329] on div "Ingredient * Amount * Unit * Waste * .a-a{fill:#347362;}.b-a{fill:#fff;} Grams …" at bounding box center [670, 390] width 940 height 244
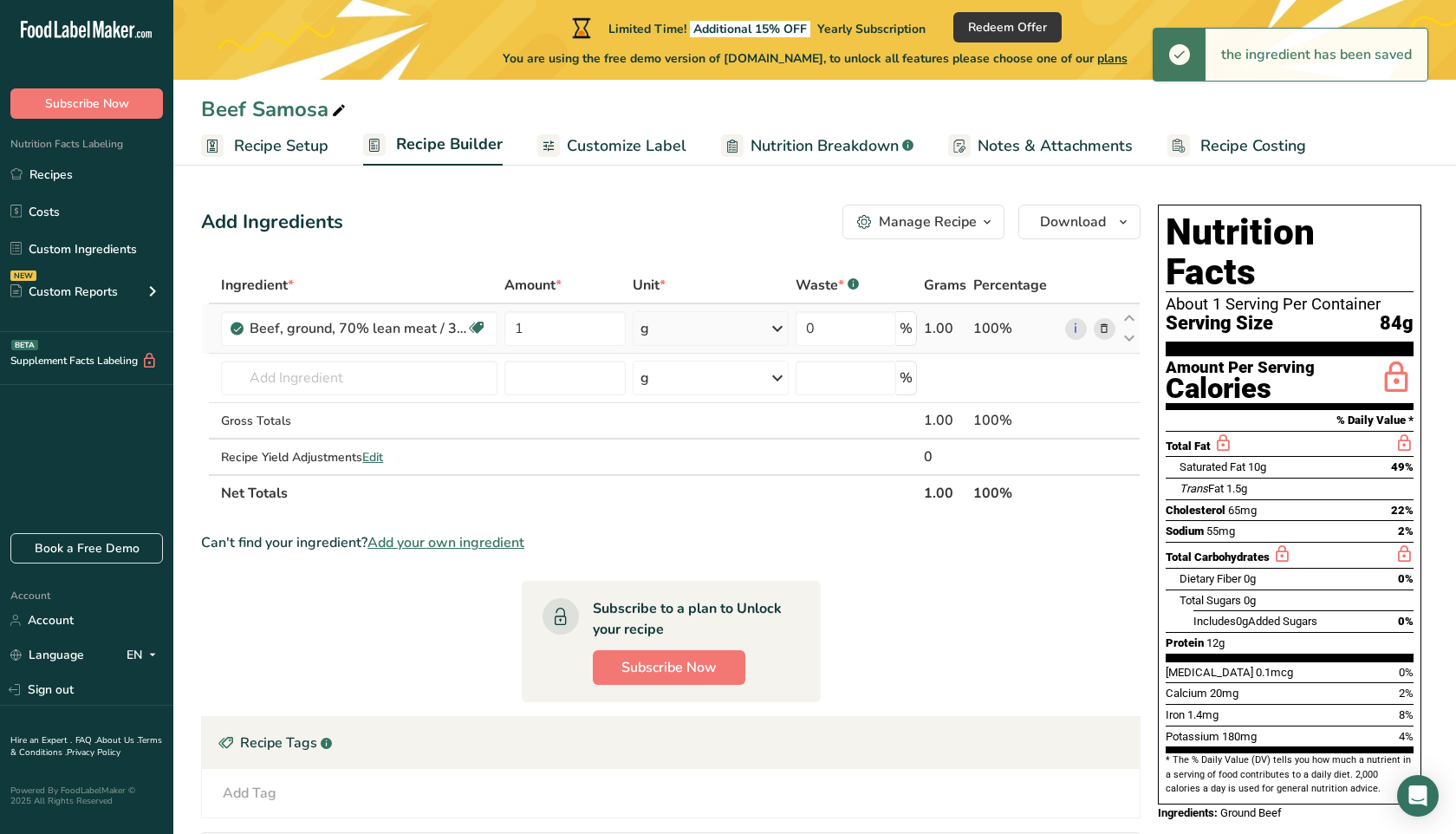
click at [741, 329] on div "g" at bounding box center [711, 329] width 156 height 35
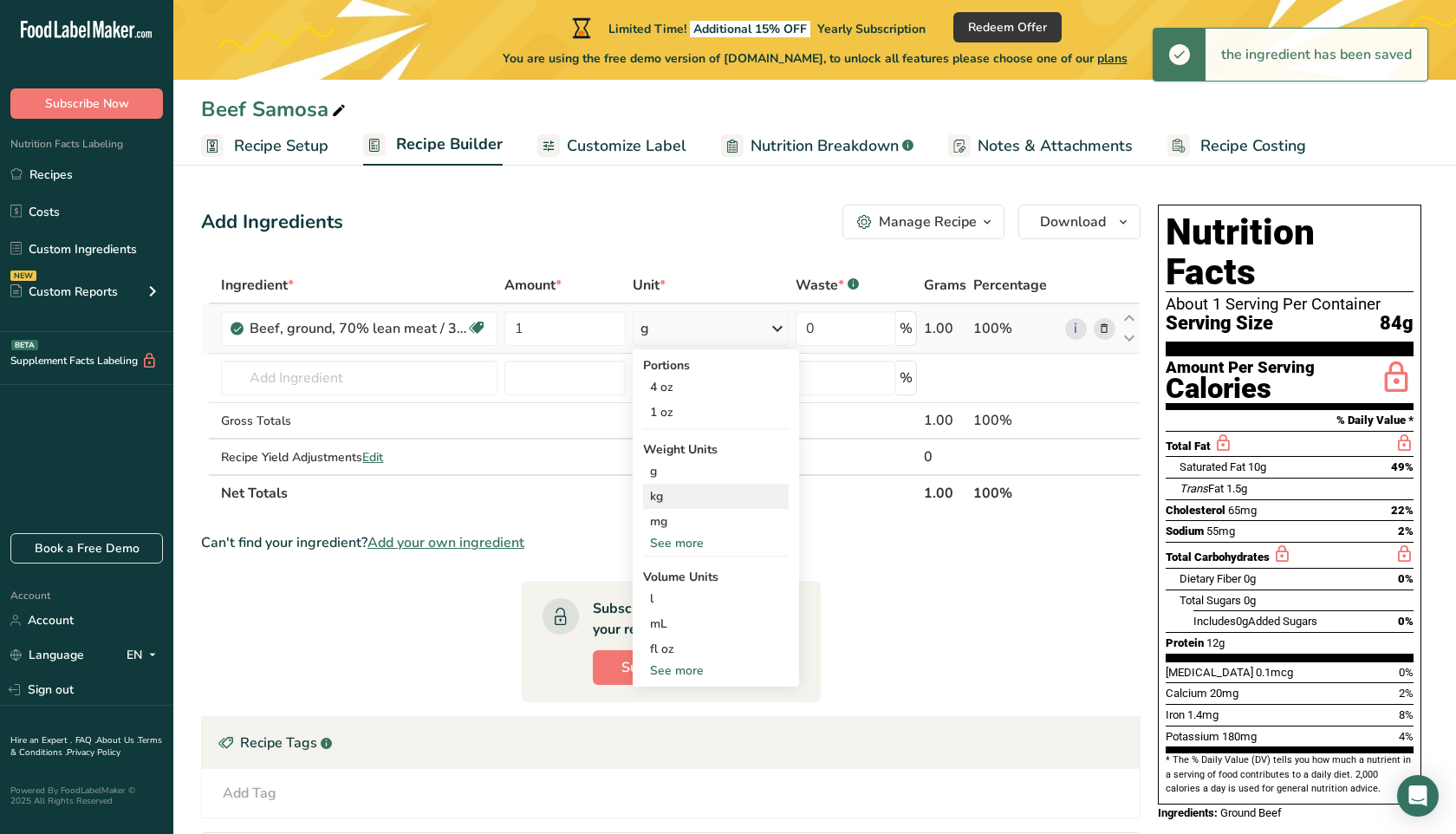
click at [679, 497] on div "kg" at bounding box center [715, 496] width 145 height 25
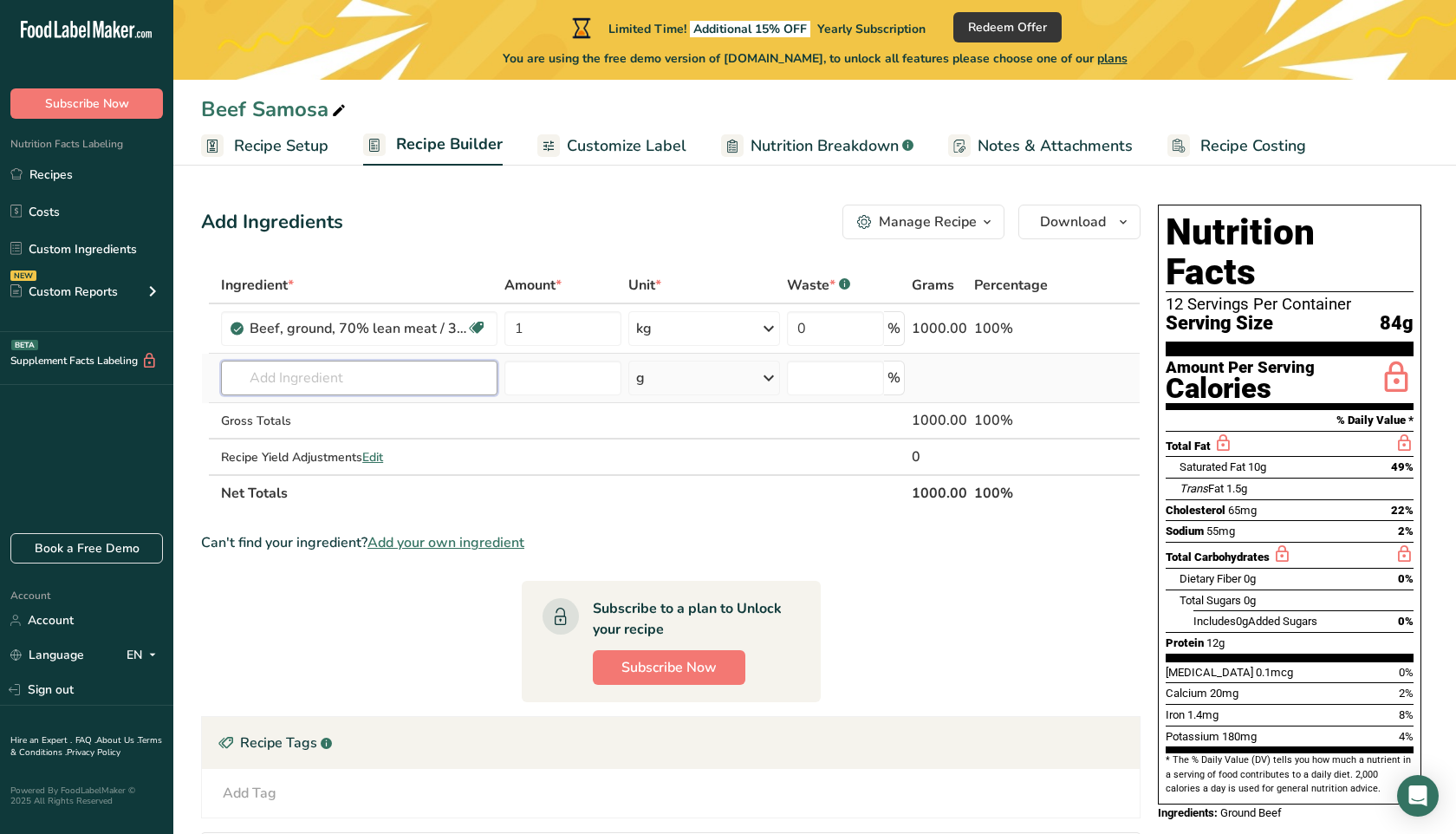
click at [302, 384] on input "text" at bounding box center [359, 378] width 276 height 35
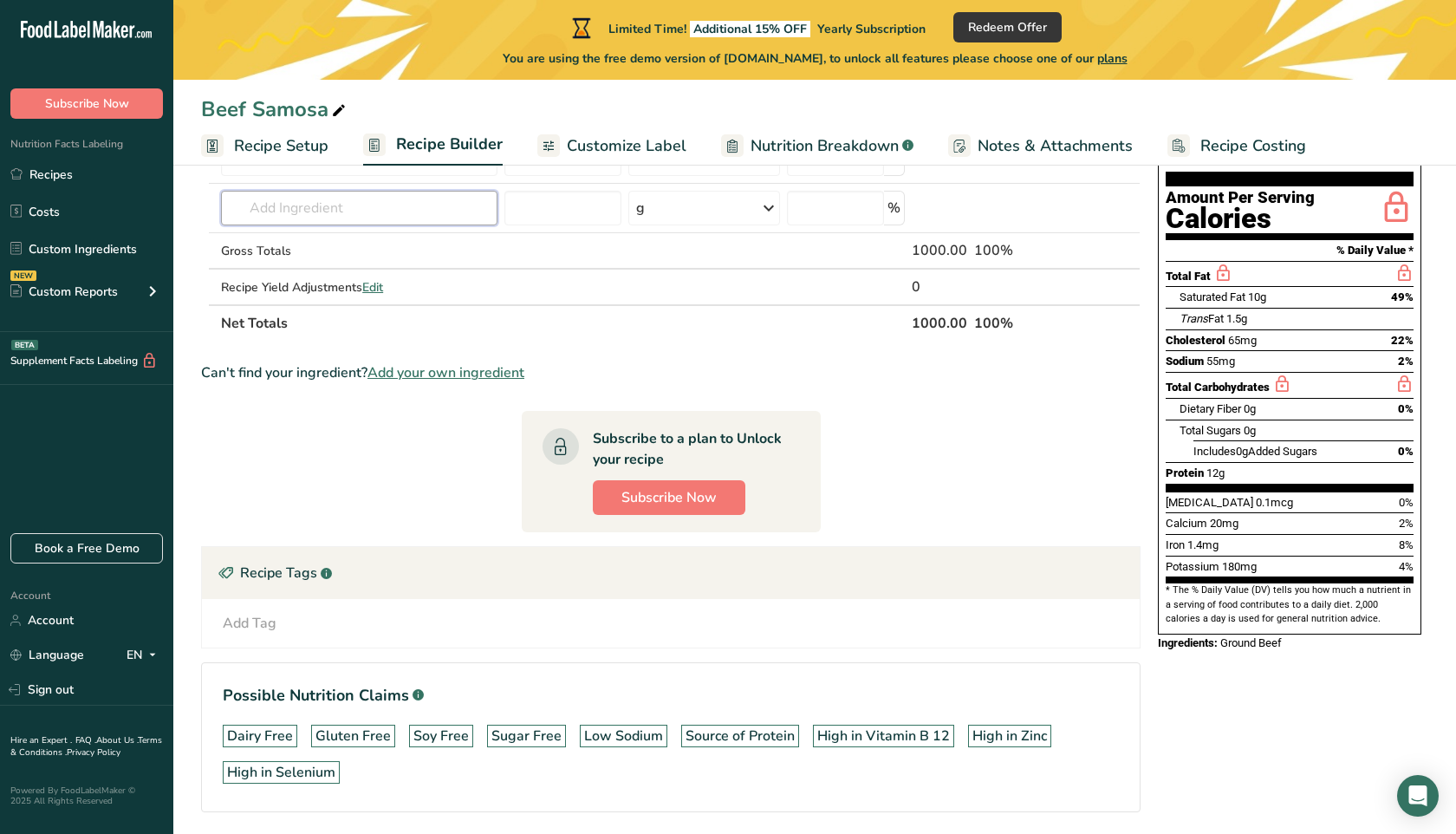
scroll to position [232, 0]
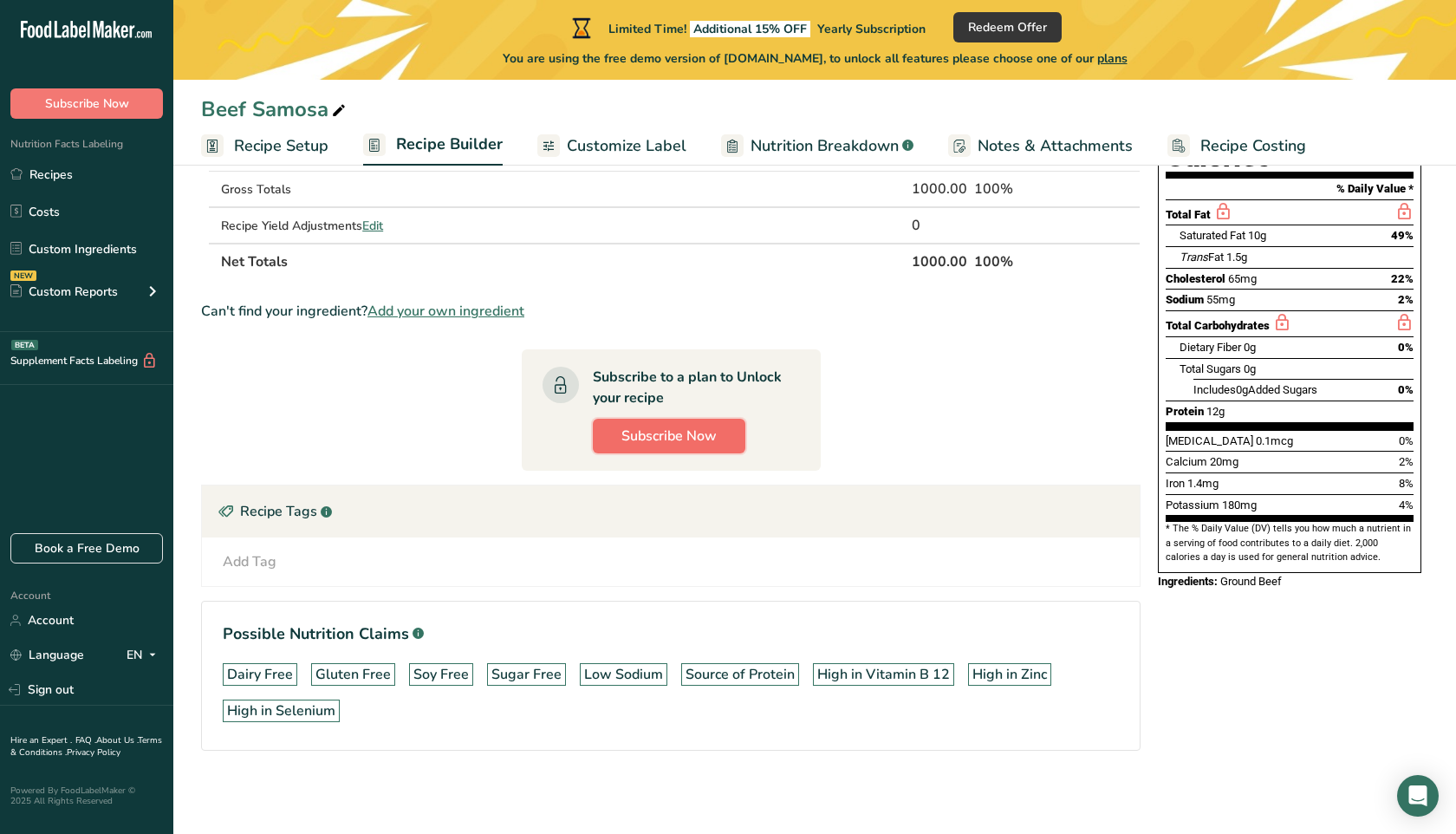
click at [692, 433] on span "Subscribe Now" at bounding box center [668, 436] width 95 height 21
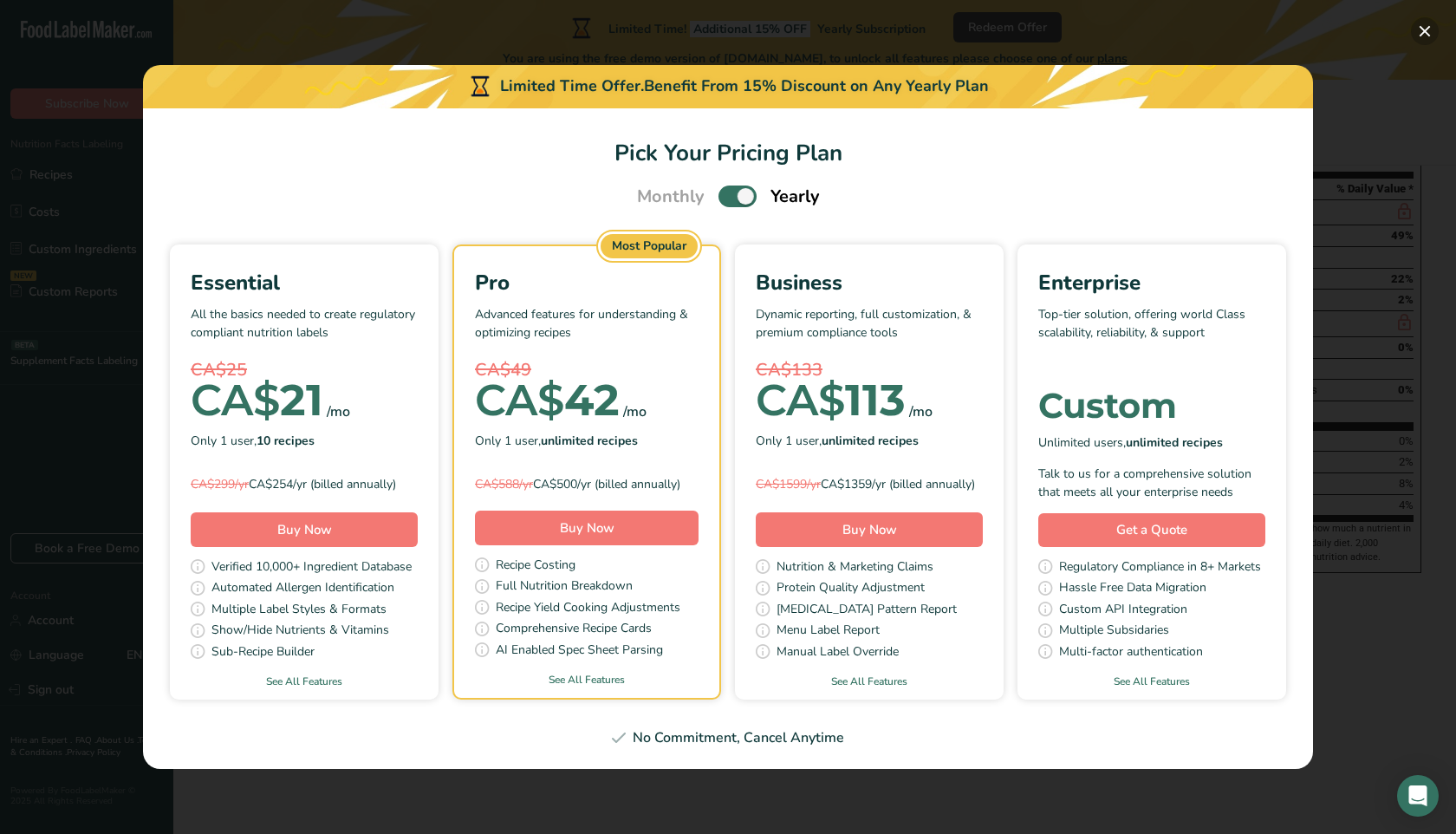
click at [1419, 29] on button "Pick Your Pricing Plan Modal" at bounding box center [1424, 31] width 28 height 28
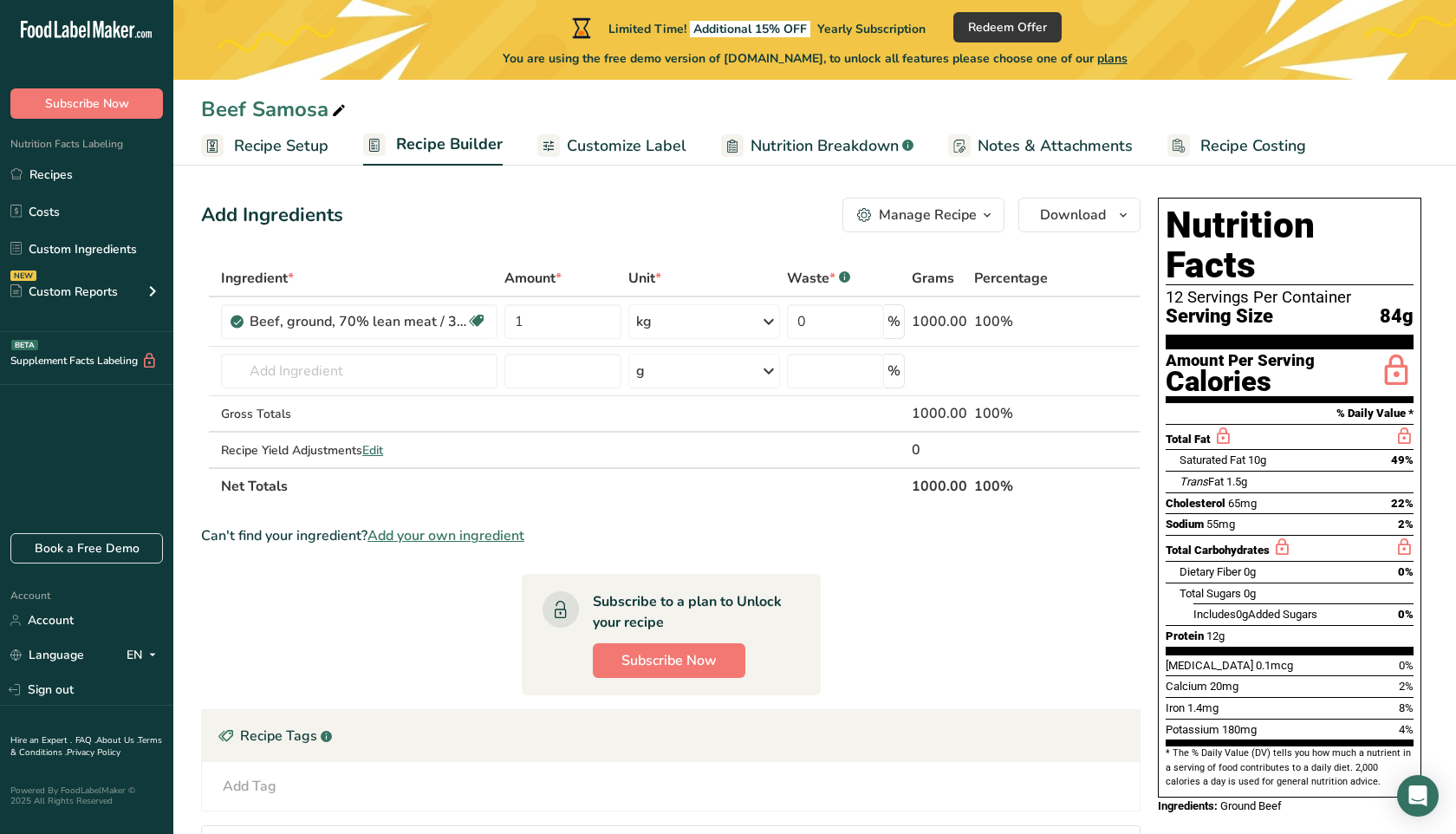
scroll to position [0, 0]
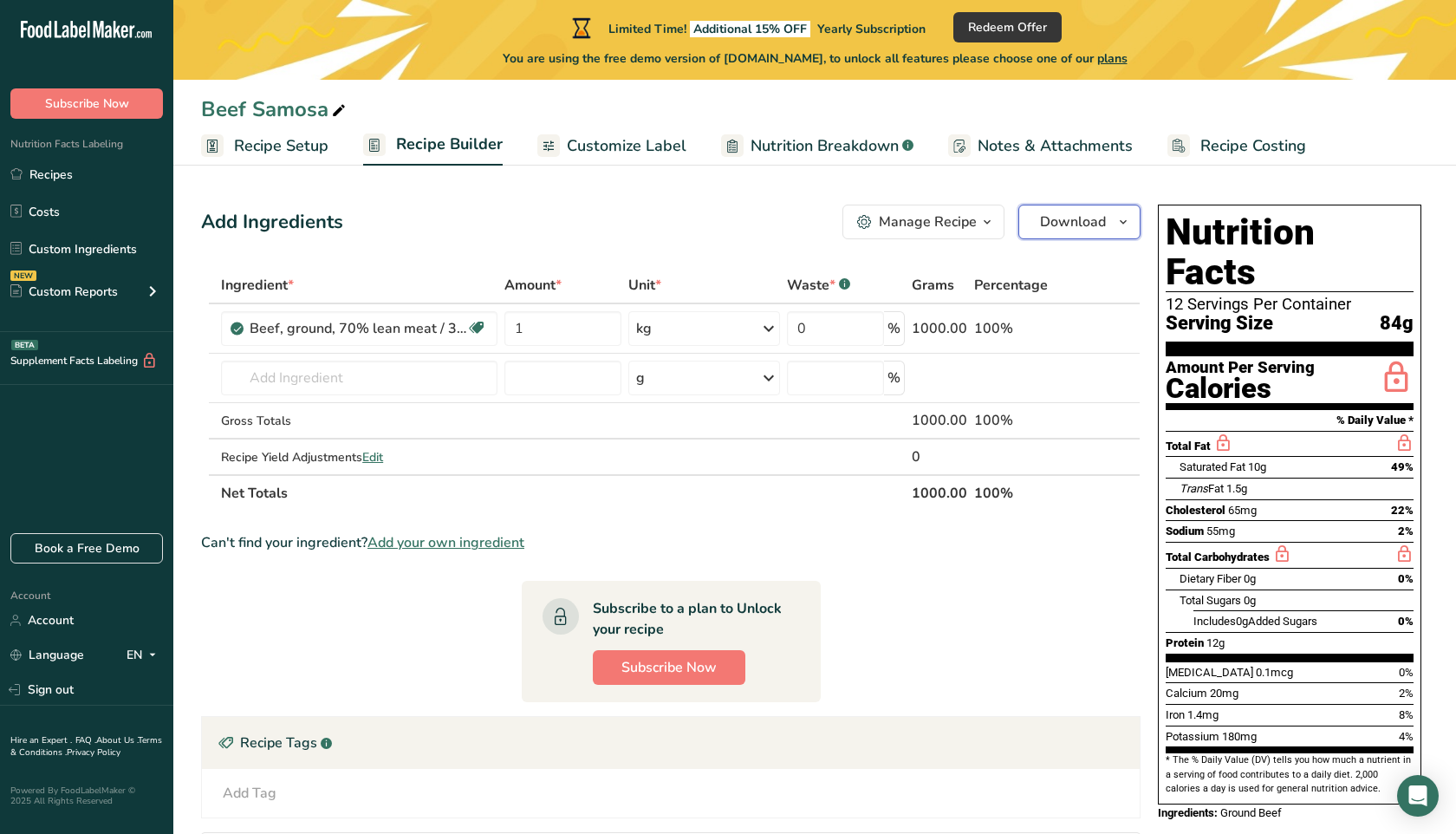
click at [1119, 222] on icon "button" at bounding box center [1123, 222] width 13 height 22
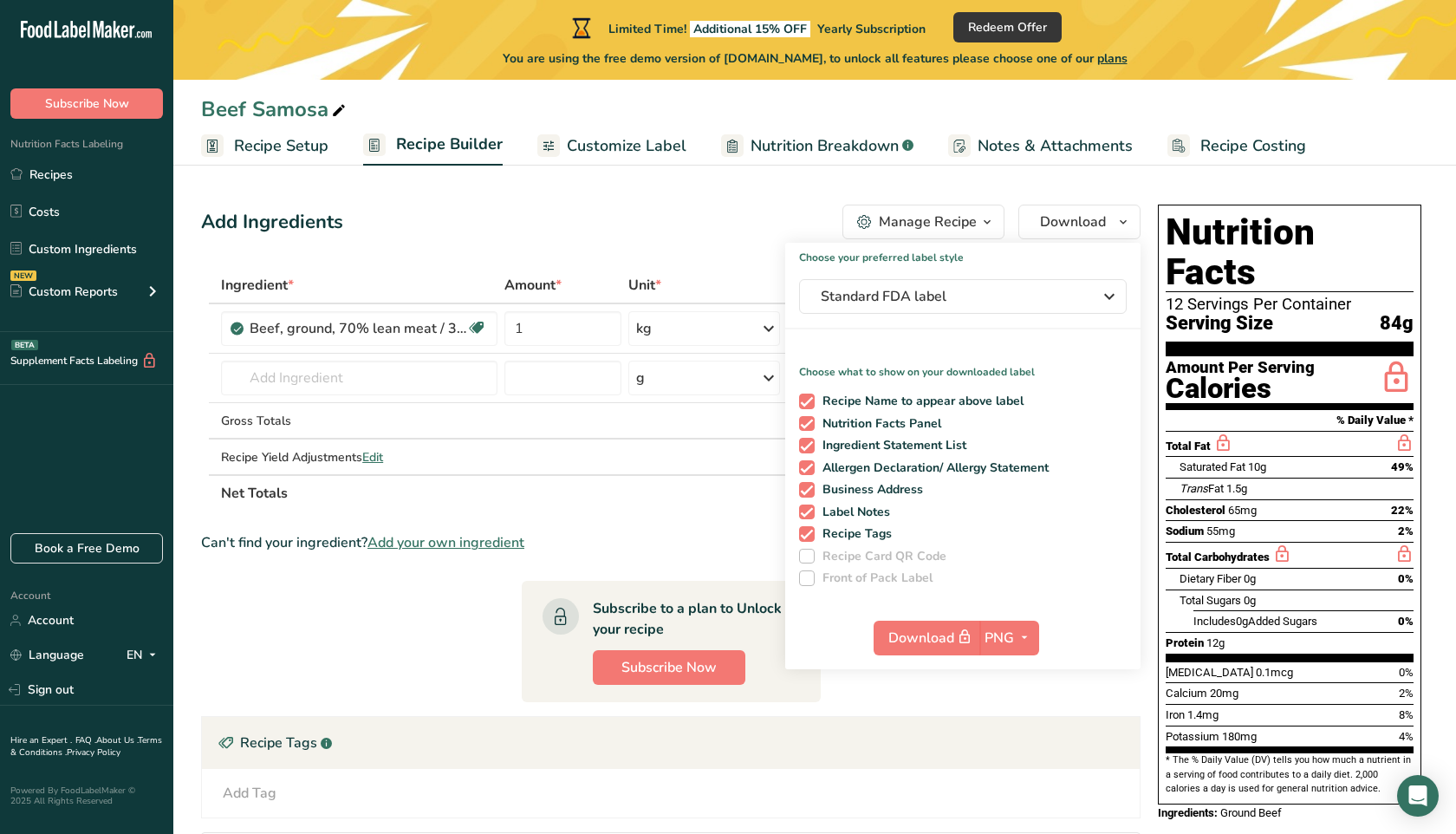
click at [1218, 171] on section "Add Ingredients Manage Recipe Delete Recipe Duplicate Recipe Scale Recipe Save …" at bounding box center [815, 618] width 1283 height 896
